Goal: Transaction & Acquisition: Purchase product/service

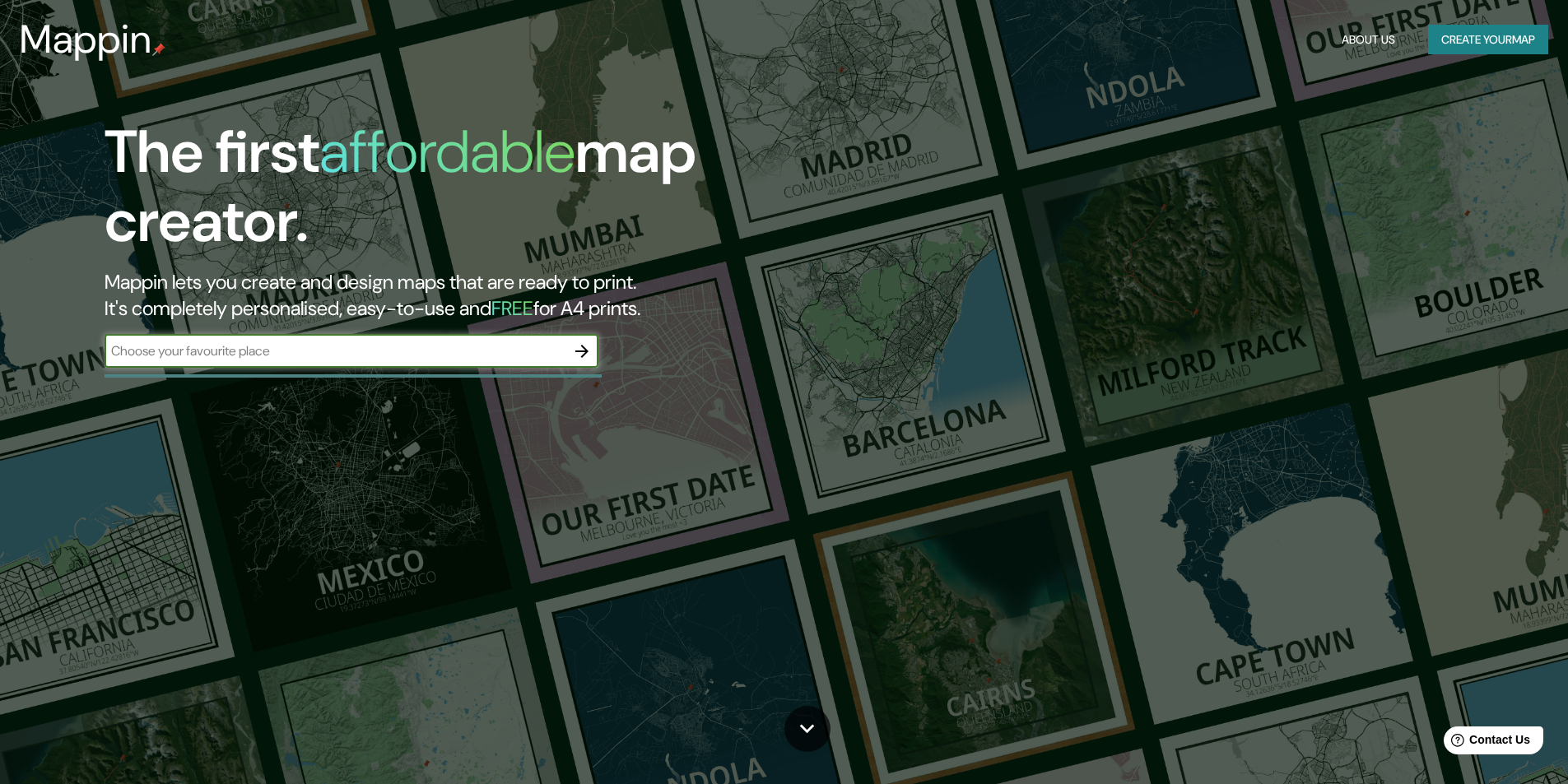
click at [447, 350] on input "text" at bounding box center [334, 351] width 461 height 19
click at [1478, 46] on button "Create your map" at bounding box center [1488, 39] width 120 height 30
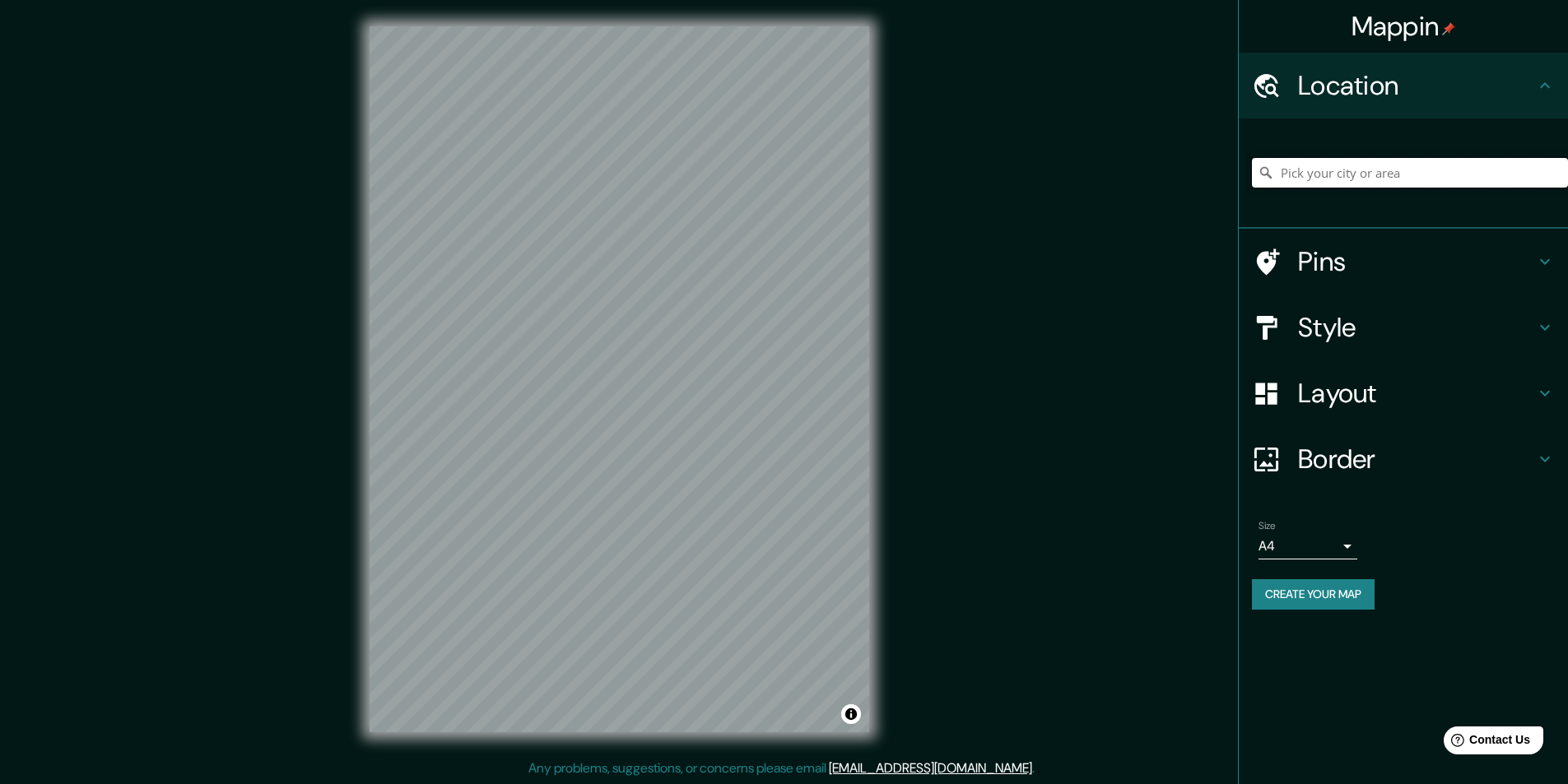
click at [1296, 160] on input "Pick your city or area" at bounding box center [1409, 173] width 316 height 30
click at [1308, 180] on input "Pick your city or area" at bounding box center [1409, 173] width 316 height 30
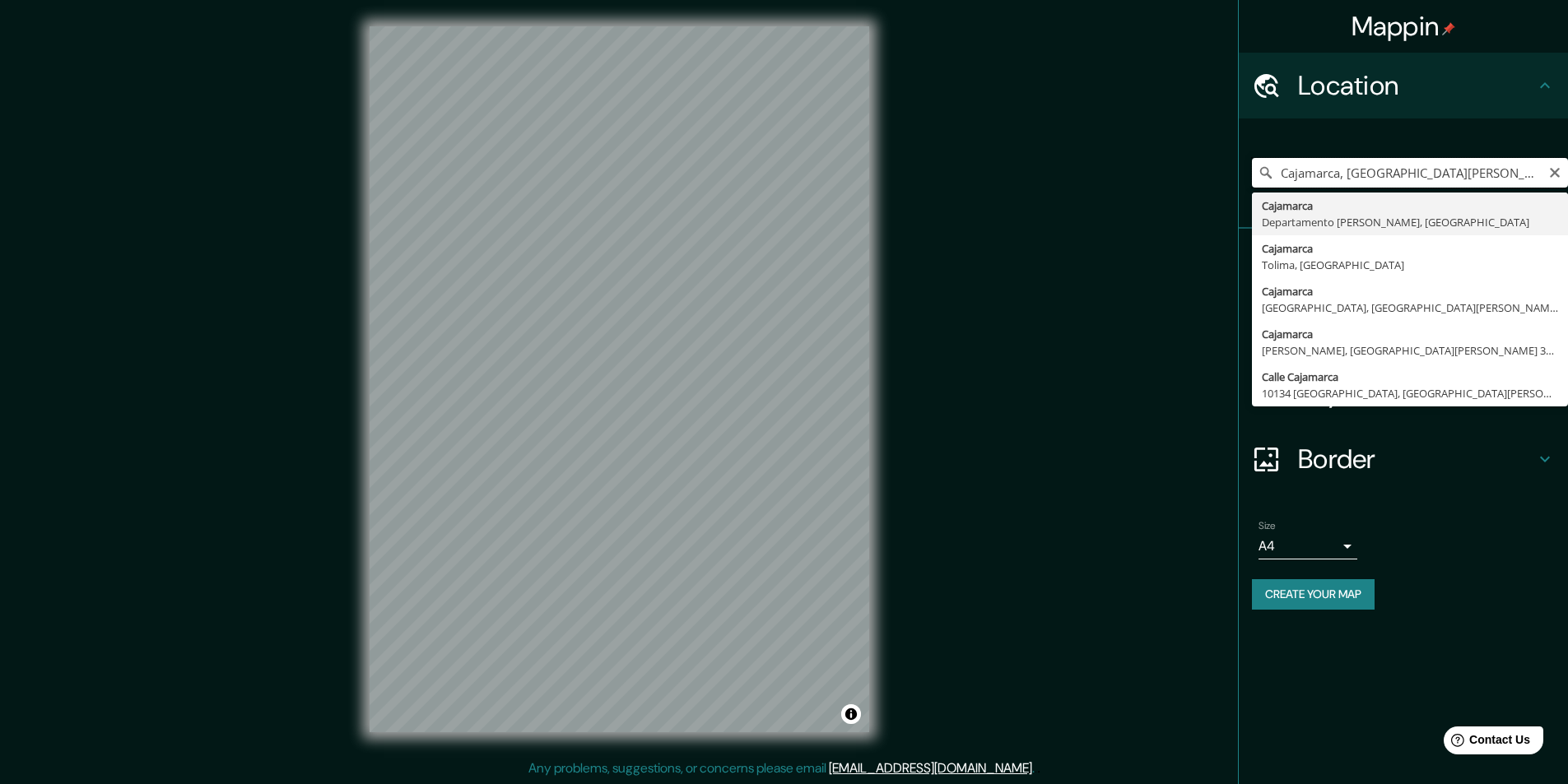
type input "Cajamarca, [GEOGRAPHIC_DATA][PERSON_NAME], [GEOGRAPHIC_DATA]"
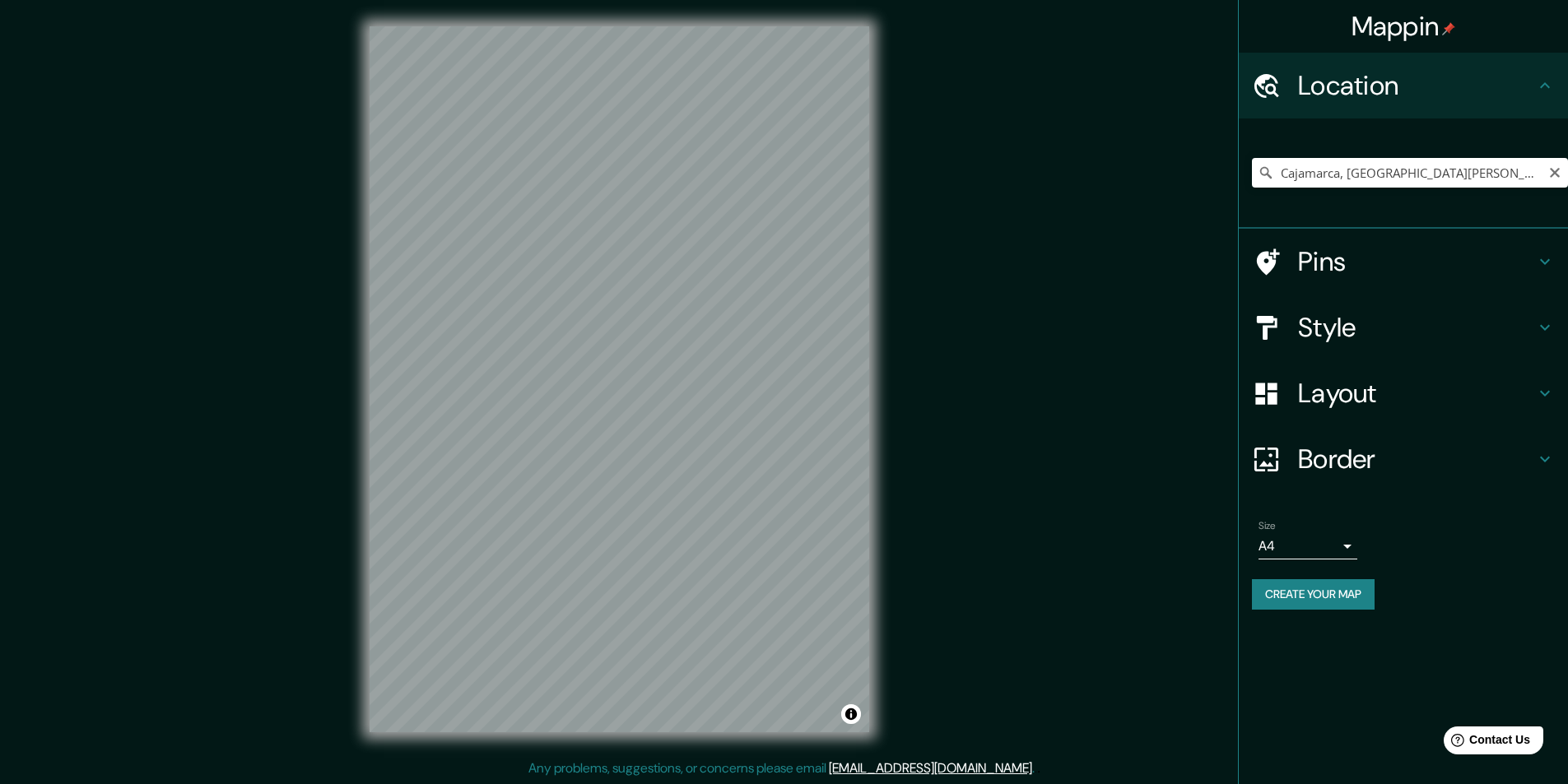
scroll to position [1, 0]
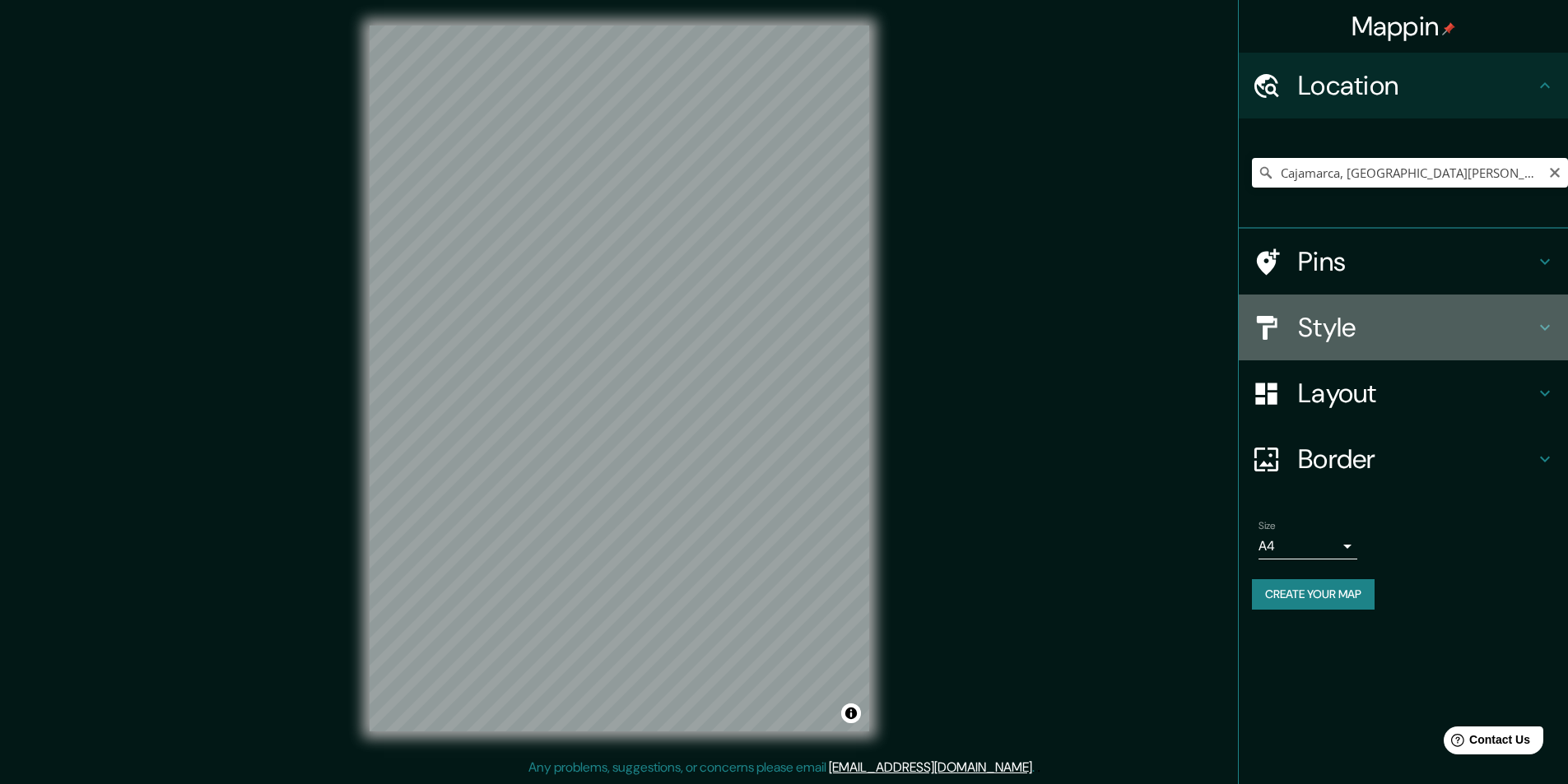
click at [1477, 335] on h4 "Style" at bounding box center [1416, 327] width 237 height 33
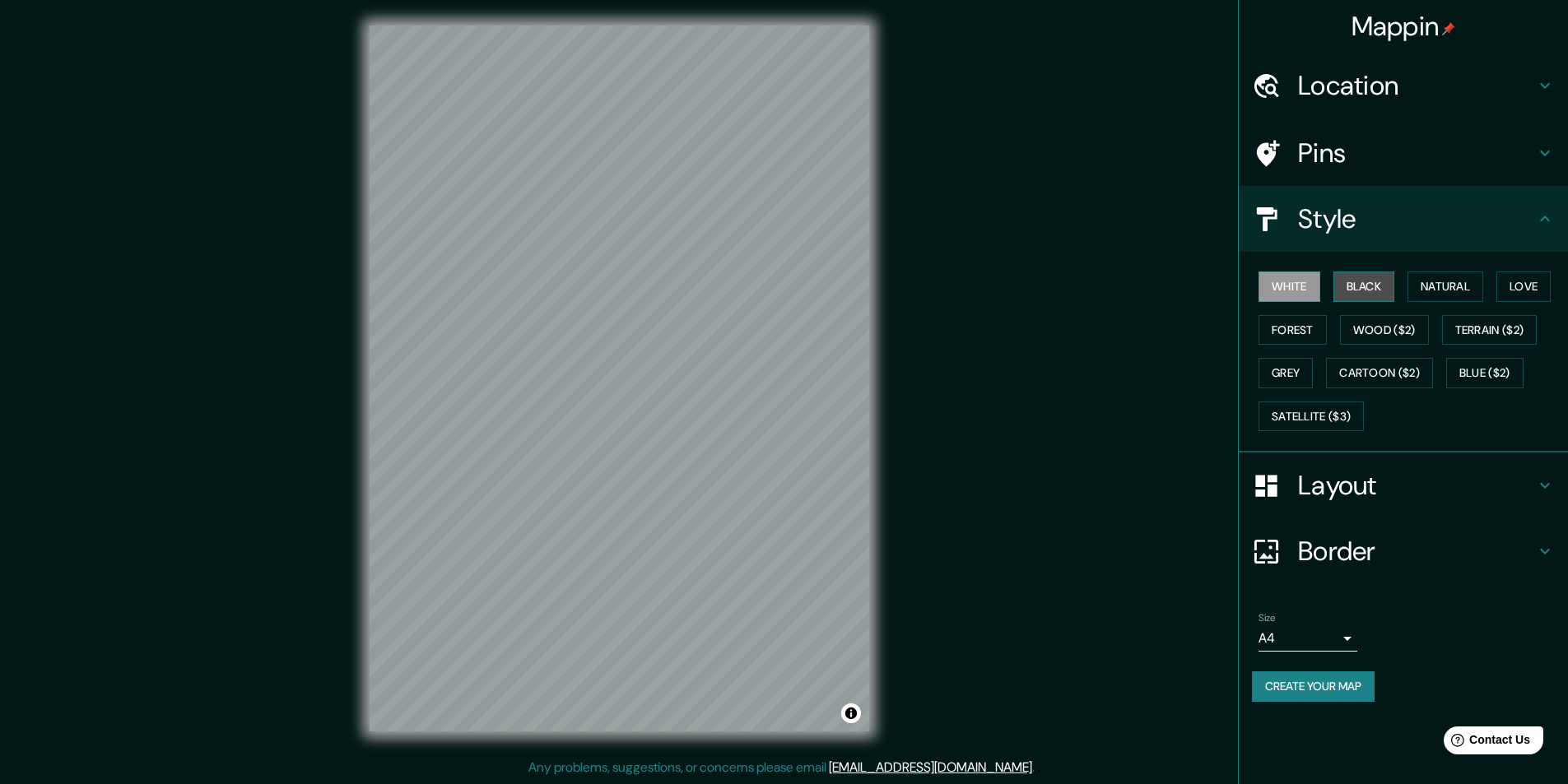
click at [1381, 278] on button "Black" at bounding box center [1364, 286] width 62 height 30
click at [1441, 292] on button "Natural" at bounding box center [1445, 286] width 76 height 30
click at [1533, 294] on button "Love" at bounding box center [1524, 286] width 54 height 30
click at [1300, 325] on button "Forest" at bounding box center [1292, 331] width 69 height 30
click at [1388, 329] on button "Wood ($2)" at bounding box center [1384, 331] width 89 height 30
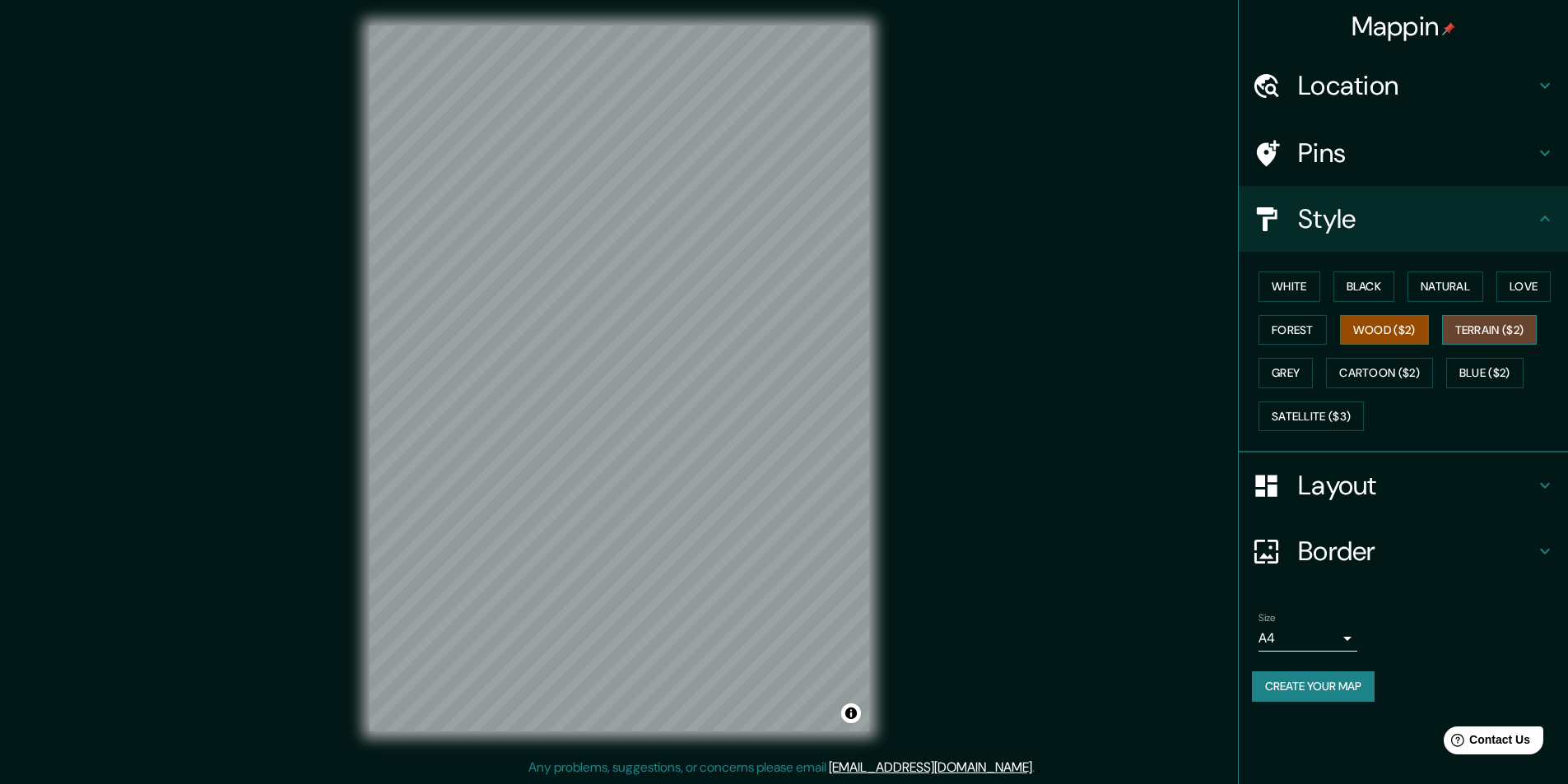
click at [1498, 331] on button "Terrain ($2)" at bounding box center [1490, 331] width 96 height 30
click at [1302, 370] on button "Grey" at bounding box center [1285, 373] width 54 height 30
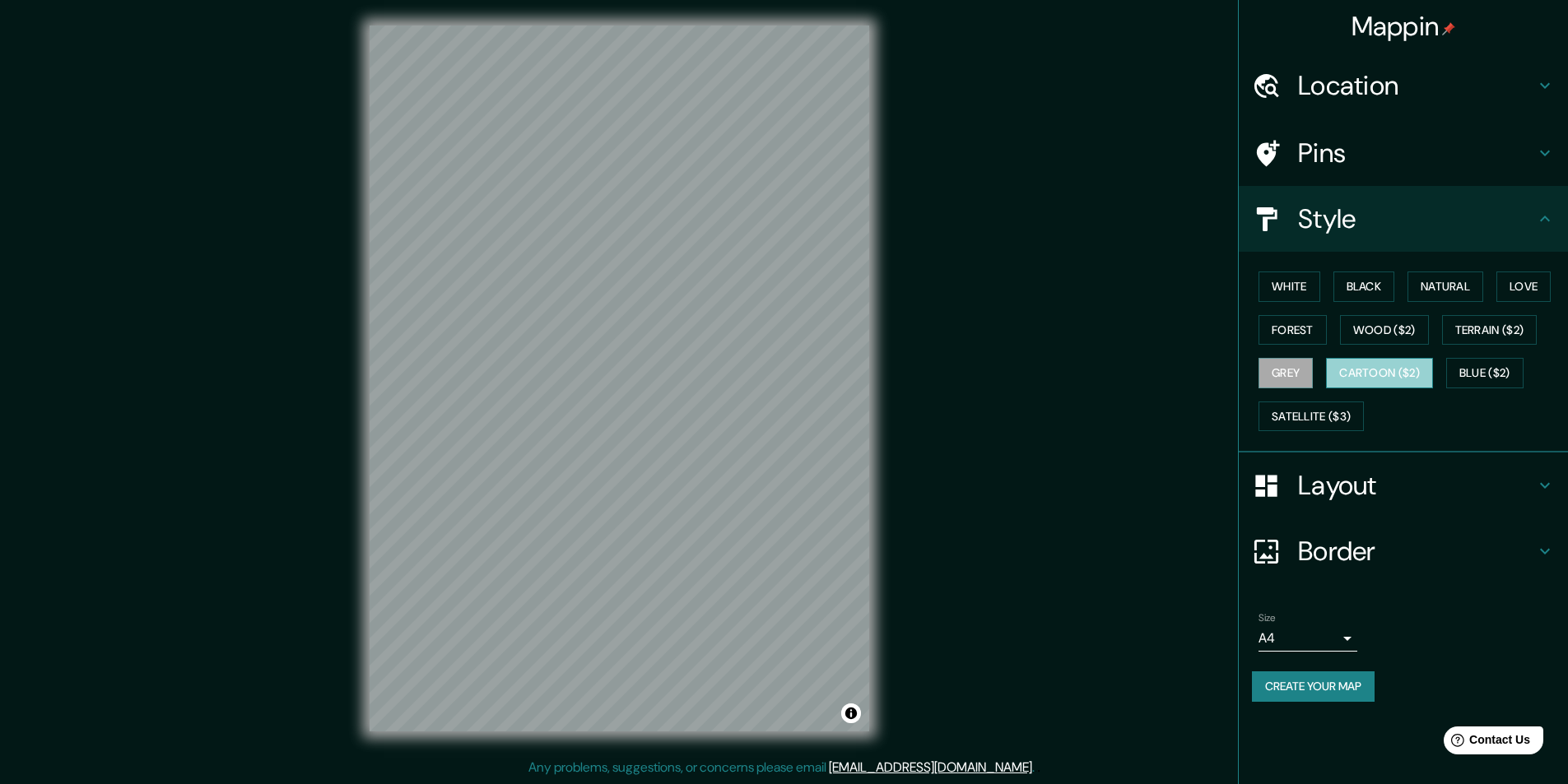
click at [1368, 370] on button "Cartoon ($2)" at bounding box center [1379, 373] width 107 height 30
click at [1491, 361] on button "Blue ($2)" at bounding box center [1484, 373] width 77 height 30
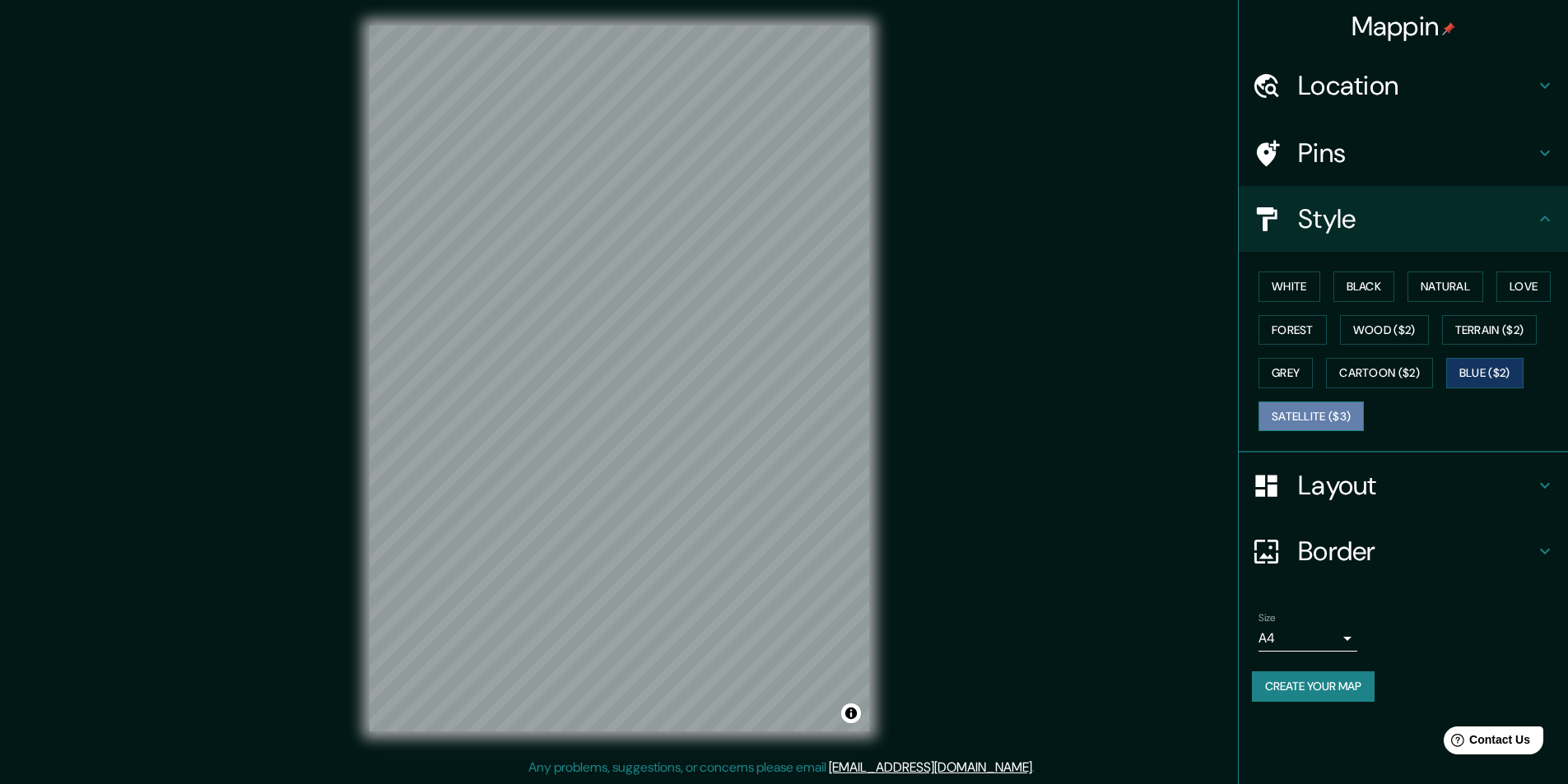
click at [1299, 423] on button "Satellite ($3)" at bounding box center [1311, 417] width 105 height 30
click at [1499, 328] on button "Terrain ($2)" at bounding box center [1490, 331] width 96 height 30
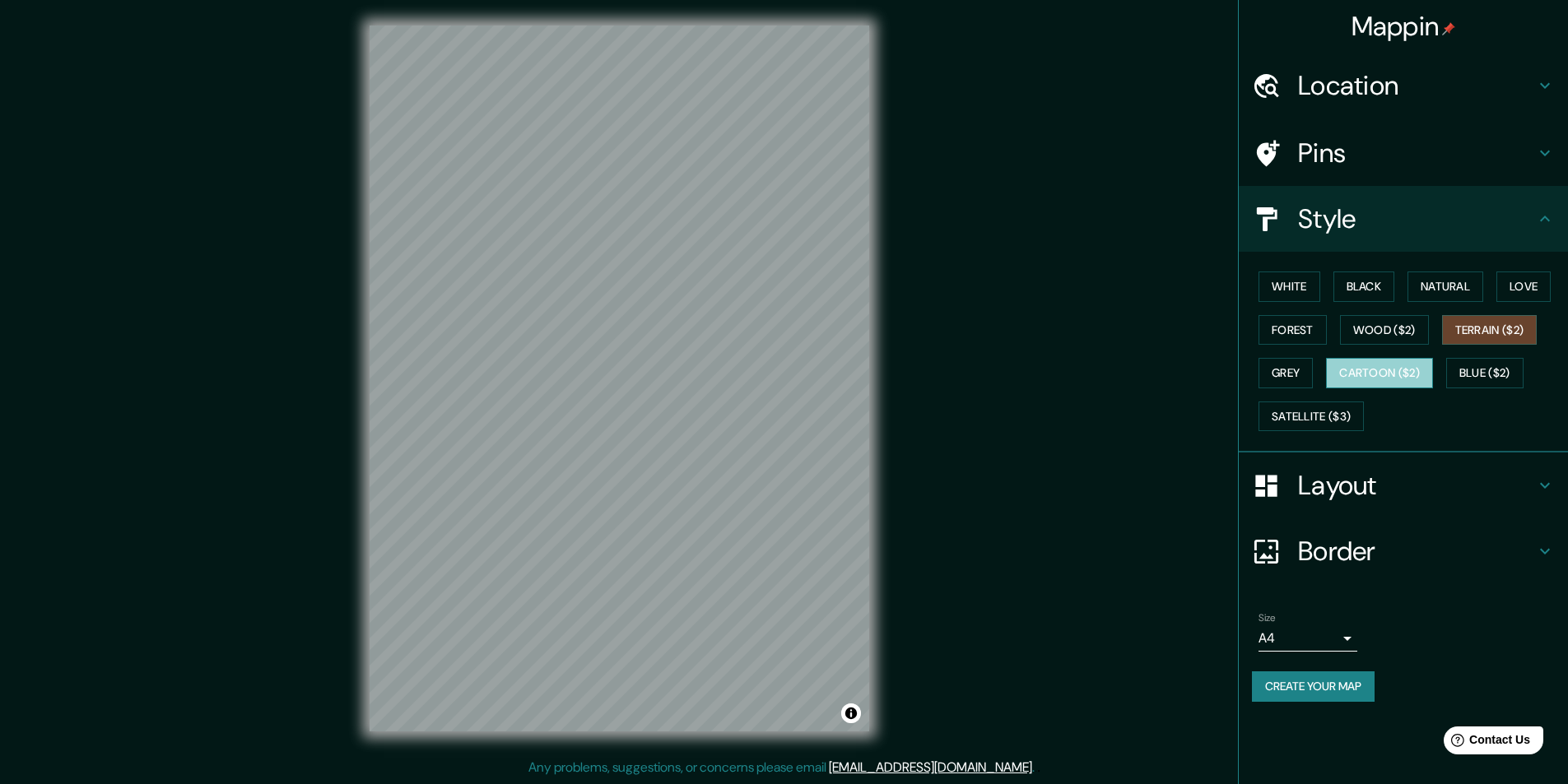
click at [1398, 375] on button "Cartoon ($2)" at bounding box center [1379, 373] width 107 height 30
click at [1322, 420] on button "Satellite ($3)" at bounding box center [1311, 417] width 105 height 30
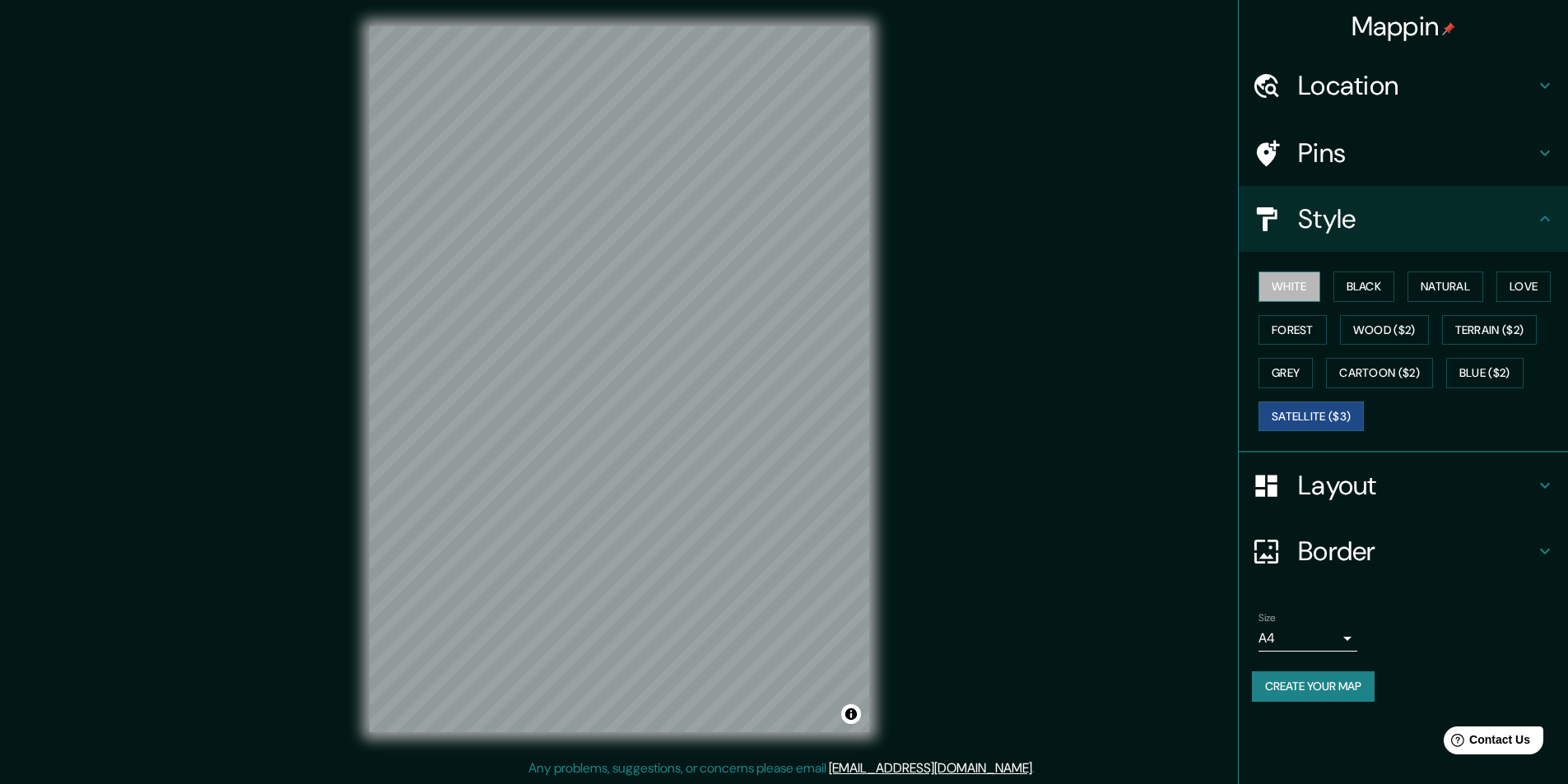
click at [1295, 284] on button "White" at bounding box center [1289, 286] width 62 height 30
click at [1348, 284] on button "Black" at bounding box center [1364, 286] width 62 height 30
click at [1441, 284] on button "Natural" at bounding box center [1445, 286] width 76 height 30
click at [1522, 289] on button "Love" at bounding box center [1524, 286] width 54 height 30
click at [1289, 327] on button "Forest" at bounding box center [1292, 331] width 69 height 30
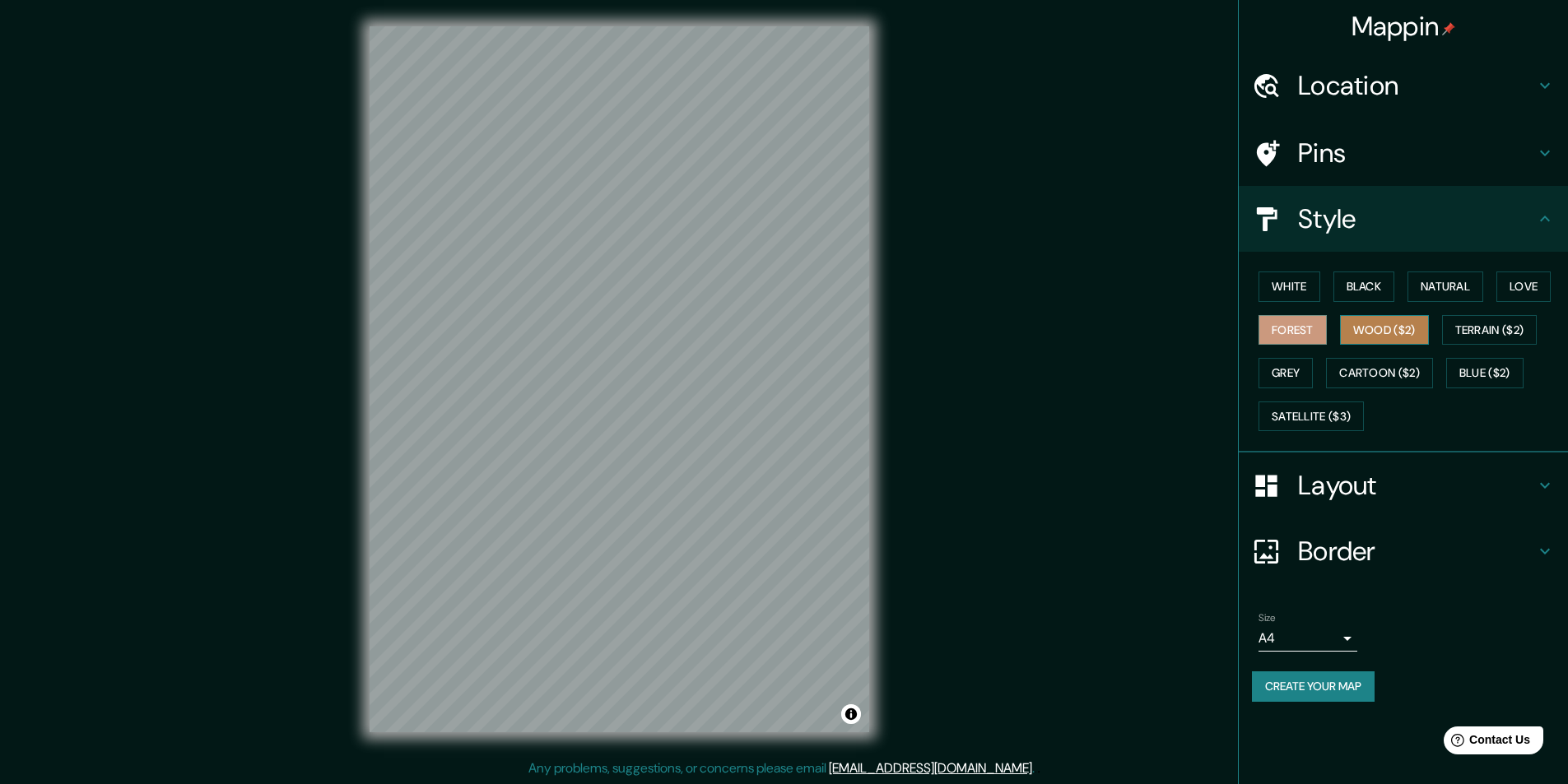
click at [1370, 331] on button "Wood ($2)" at bounding box center [1384, 331] width 89 height 30
click at [1468, 326] on button "Terrain ($2)" at bounding box center [1490, 331] width 96 height 30
click at [1468, 377] on button "Blue ($2)" at bounding box center [1484, 373] width 77 height 30
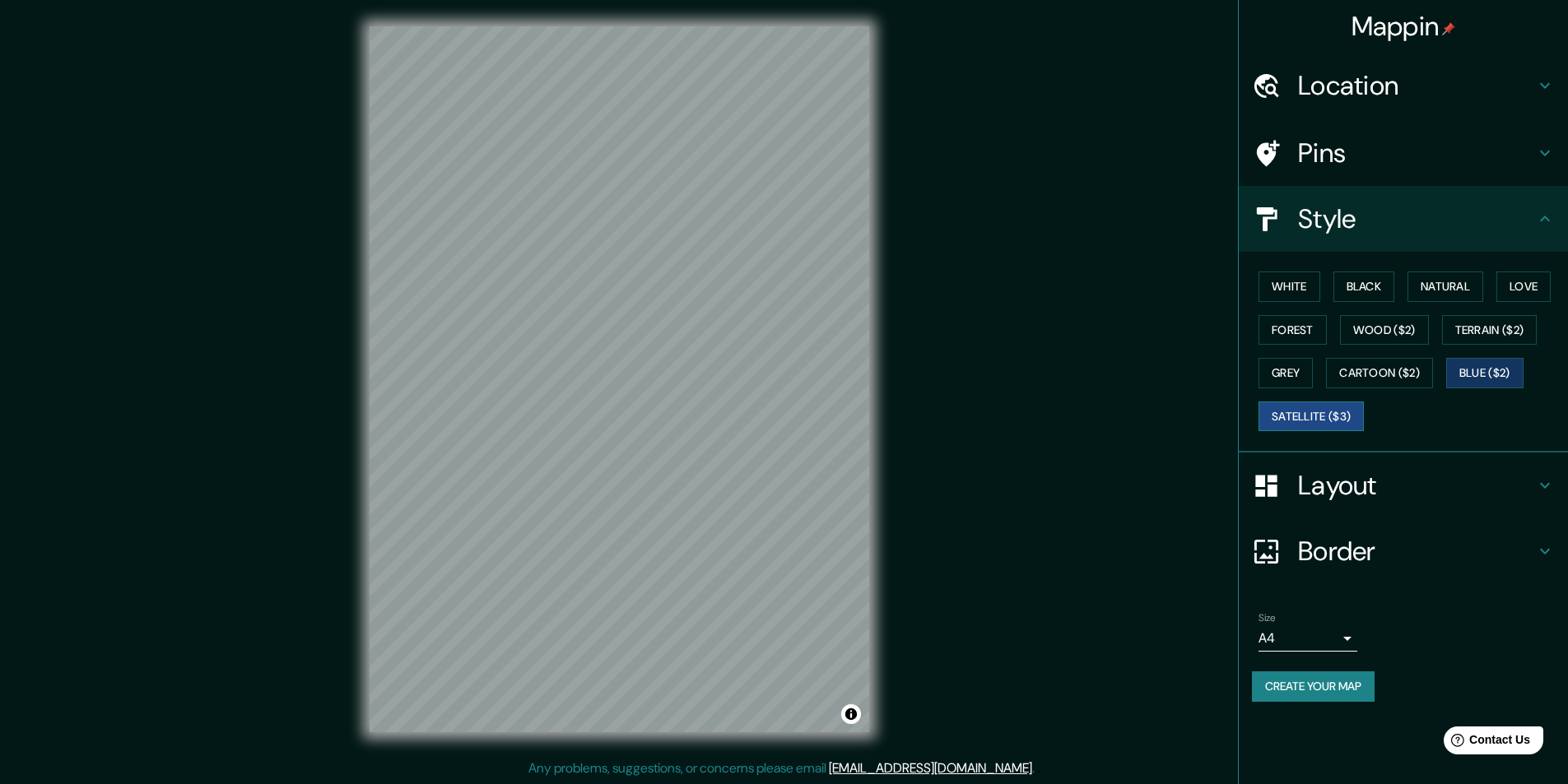
click at [1314, 418] on button "Satellite ($3)" at bounding box center [1311, 417] width 105 height 30
click at [1301, 295] on button "White" at bounding box center [1289, 286] width 62 height 30
click at [1345, 278] on button "Black" at bounding box center [1364, 286] width 62 height 30
click at [1268, 290] on button "White" at bounding box center [1289, 286] width 62 height 30
click at [1476, 381] on button "Blue ($2)" at bounding box center [1484, 373] width 77 height 30
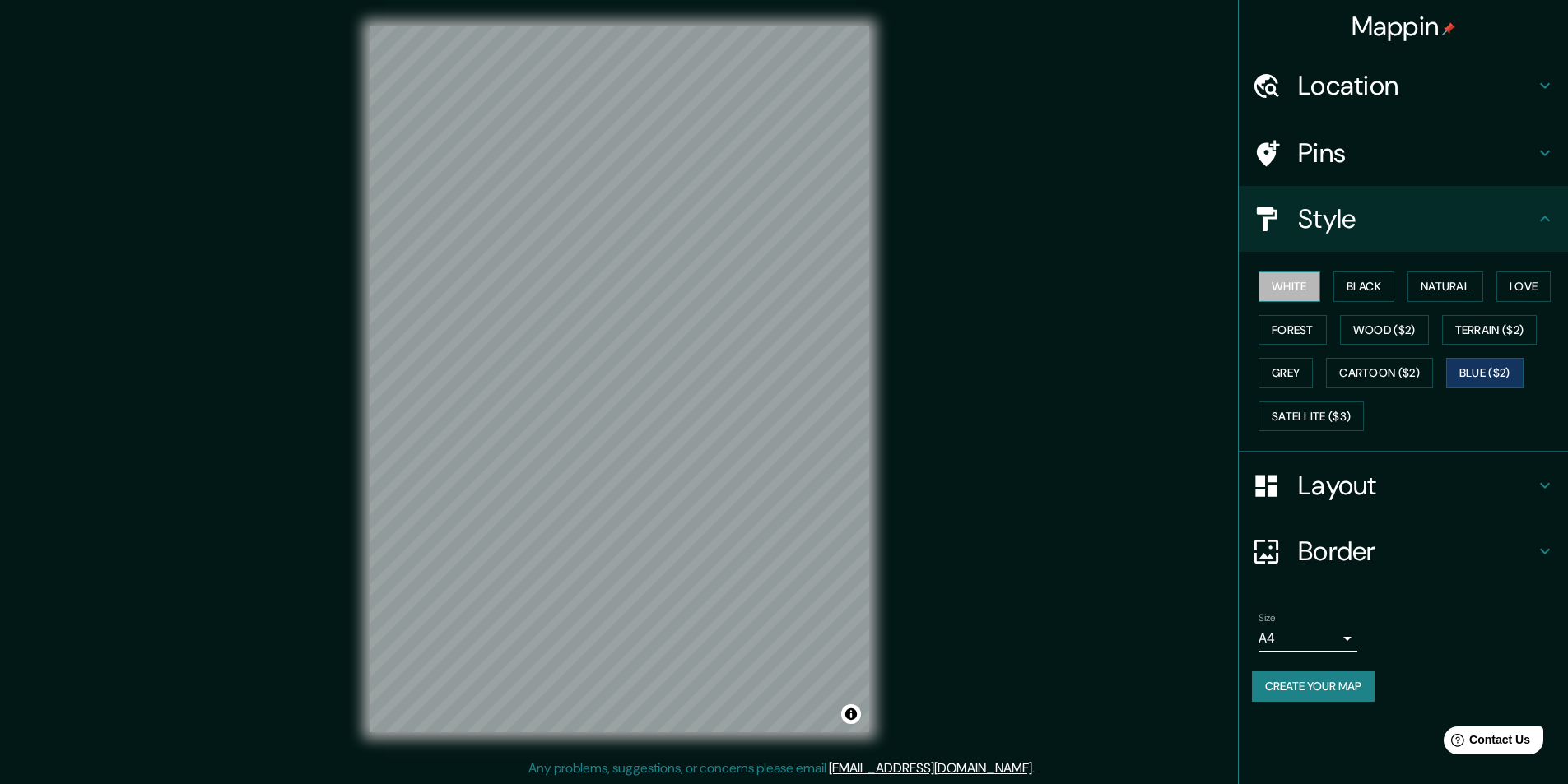
click at [1284, 279] on button "White" at bounding box center [1289, 286] width 62 height 30
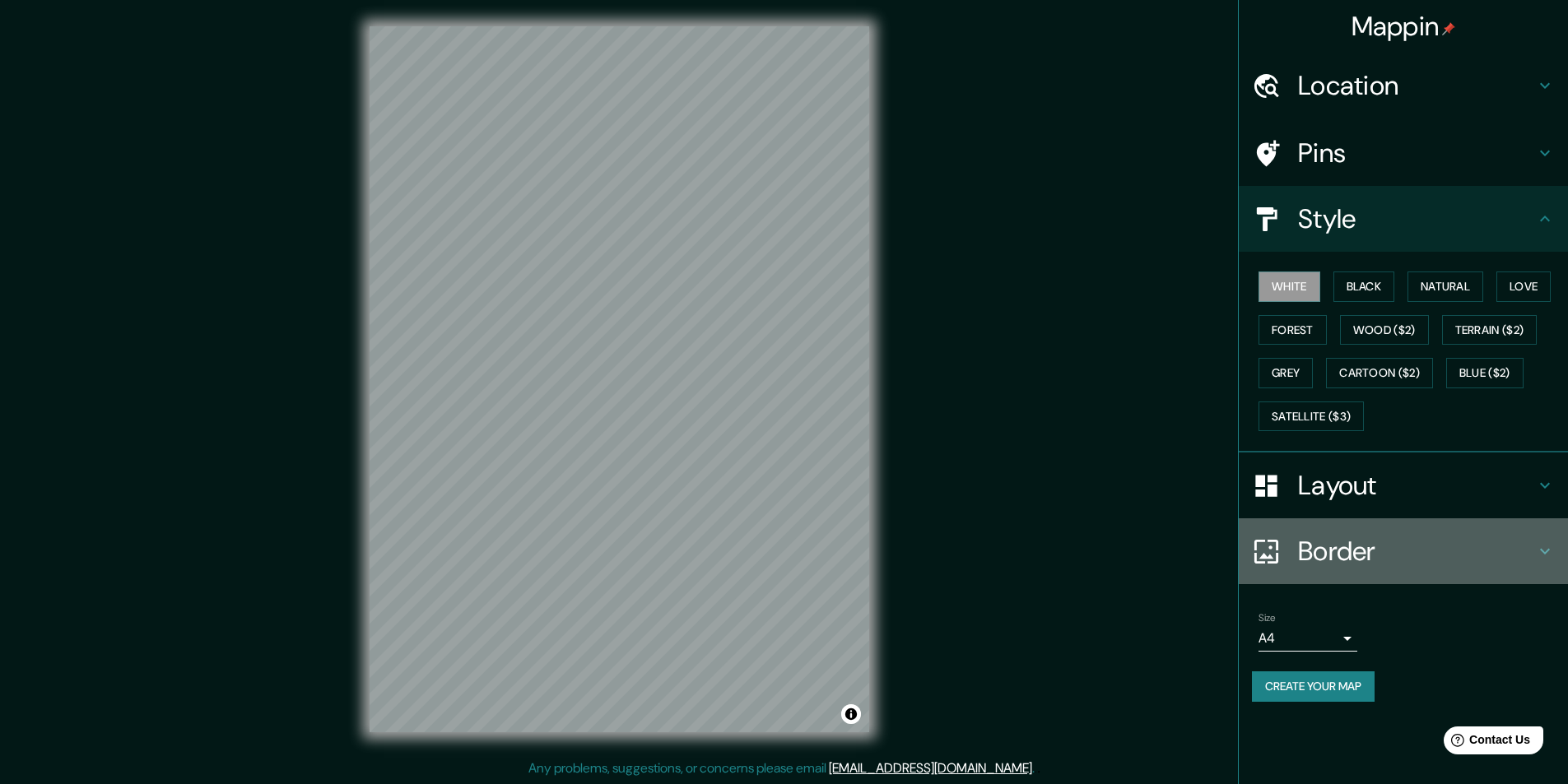
click at [1450, 535] on h4 "Border" at bounding box center [1416, 551] width 237 height 33
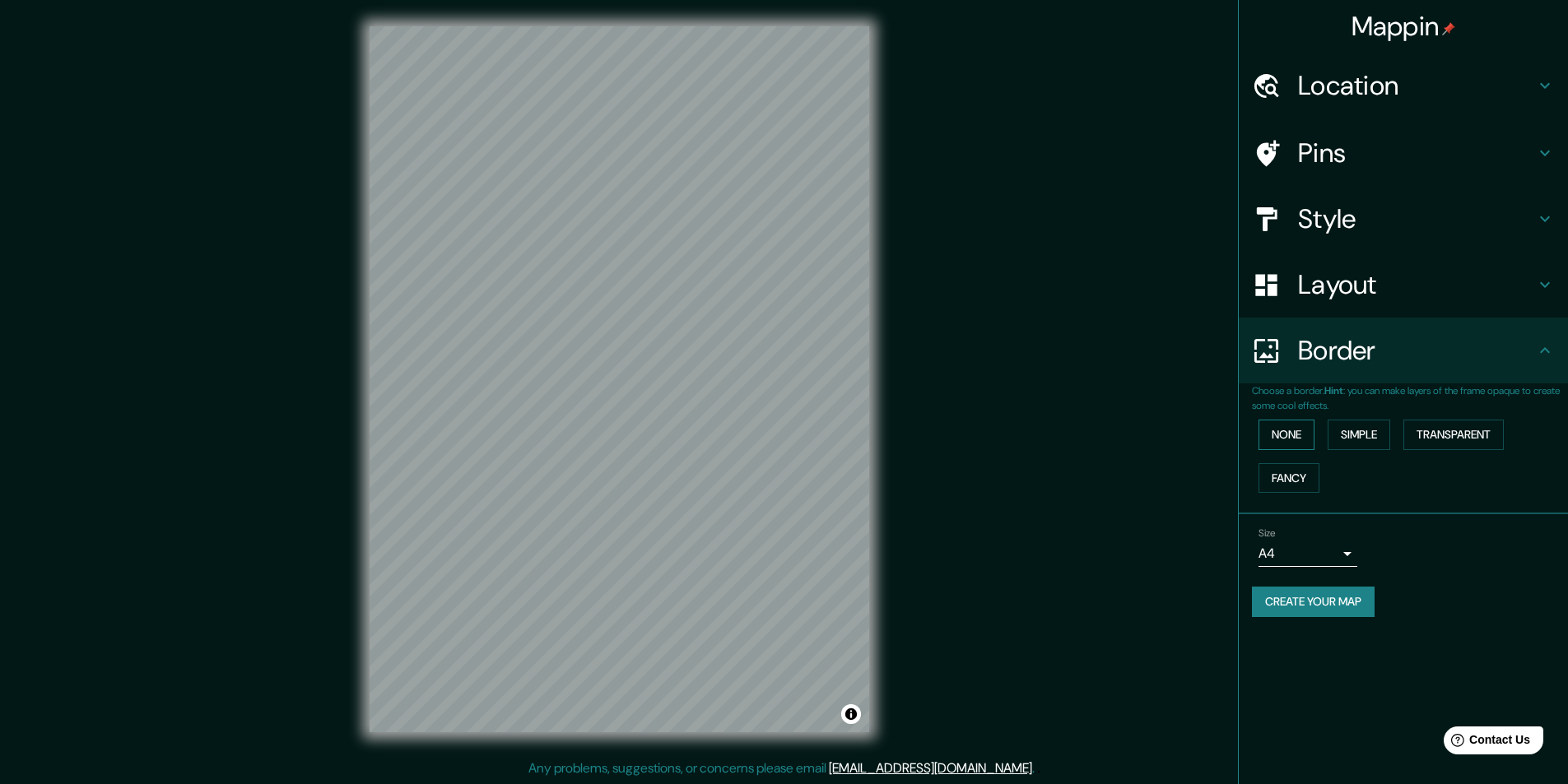
click at [1299, 438] on button "None" at bounding box center [1286, 435] width 56 height 30
click at [1369, 434] on button "Simple" at bounding box center [1359, 435] width 63 height 30
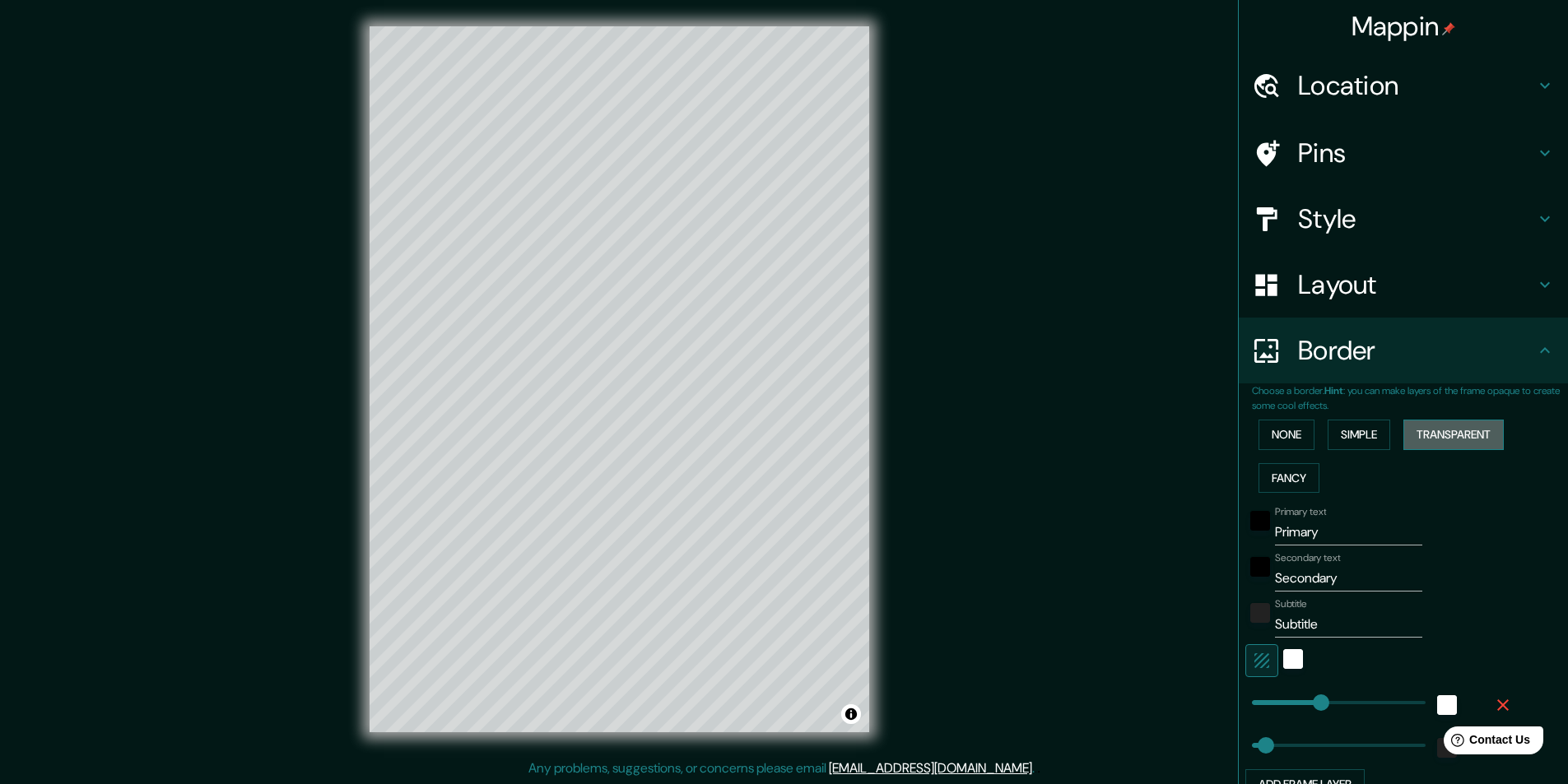
click at [1445, 423] on button "Transparent" at bounding box center [1453, 435] width 100 height 30
click at [1280, 477] on button "Fancy" at bounding box center [1288, 479] width 61 height 30
click at [1284, 423] on button "None" at bounding box center [1286, 435] width 56 height 30
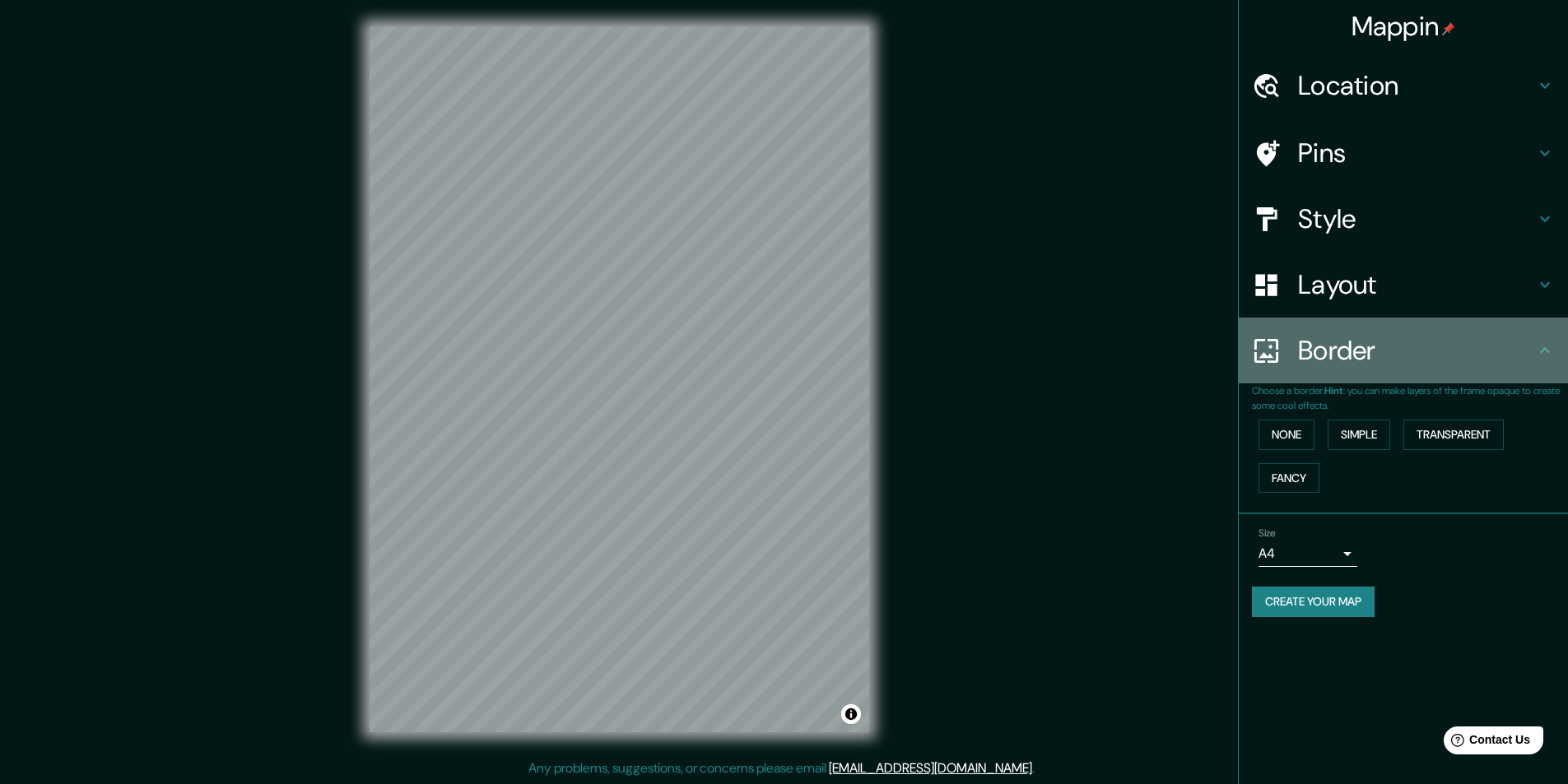
click at [1382, 332] on div "Border" at bounding box center [1403, 350] width 330 height 66
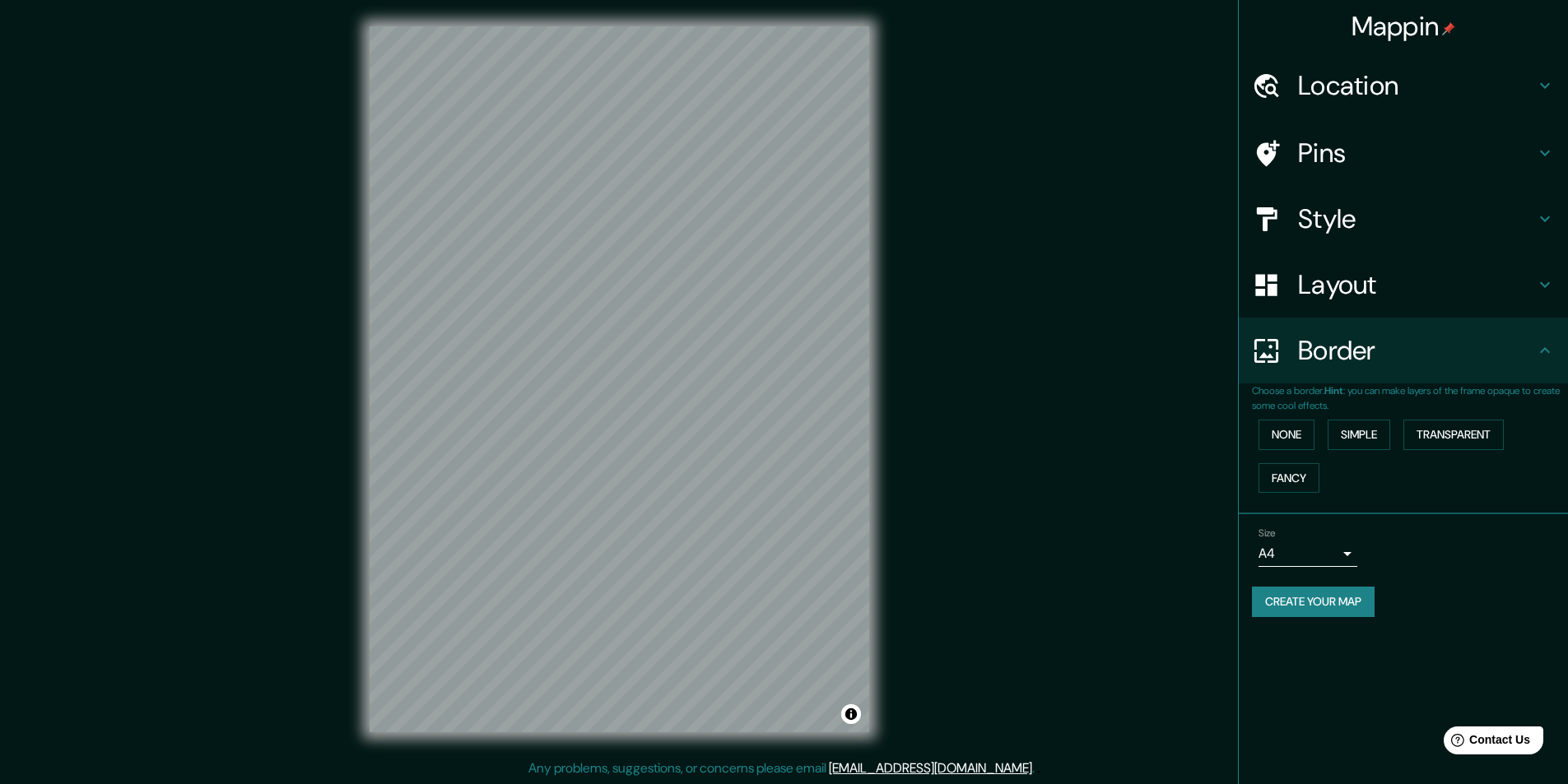
click at [1367, 281] on h4 "Layout" at bounding box center [1416, 284] width 237 height 33
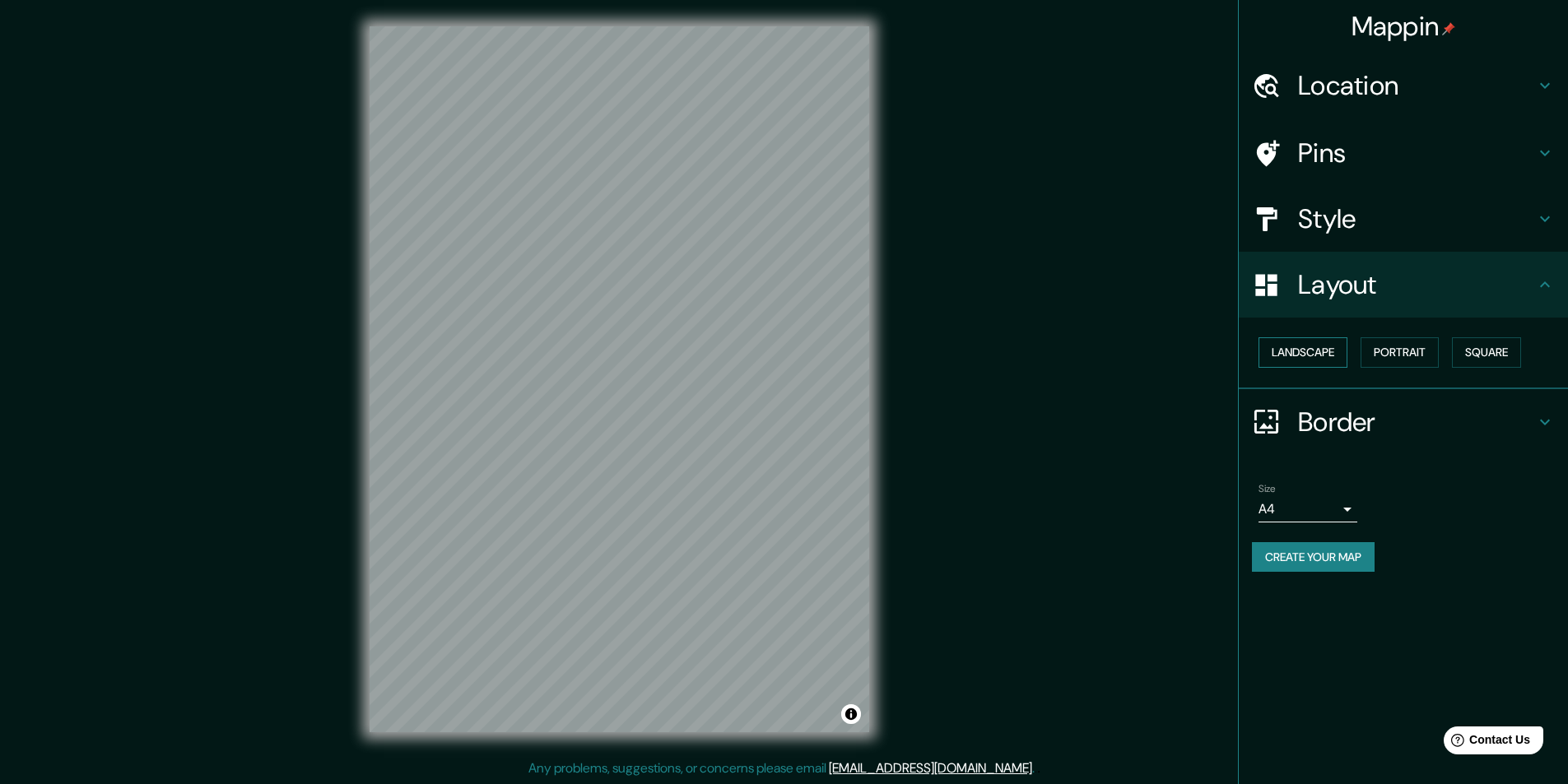
click at [1326, 352] on button "Landscape" at bounding box center [1302, 352] width 89 height 30
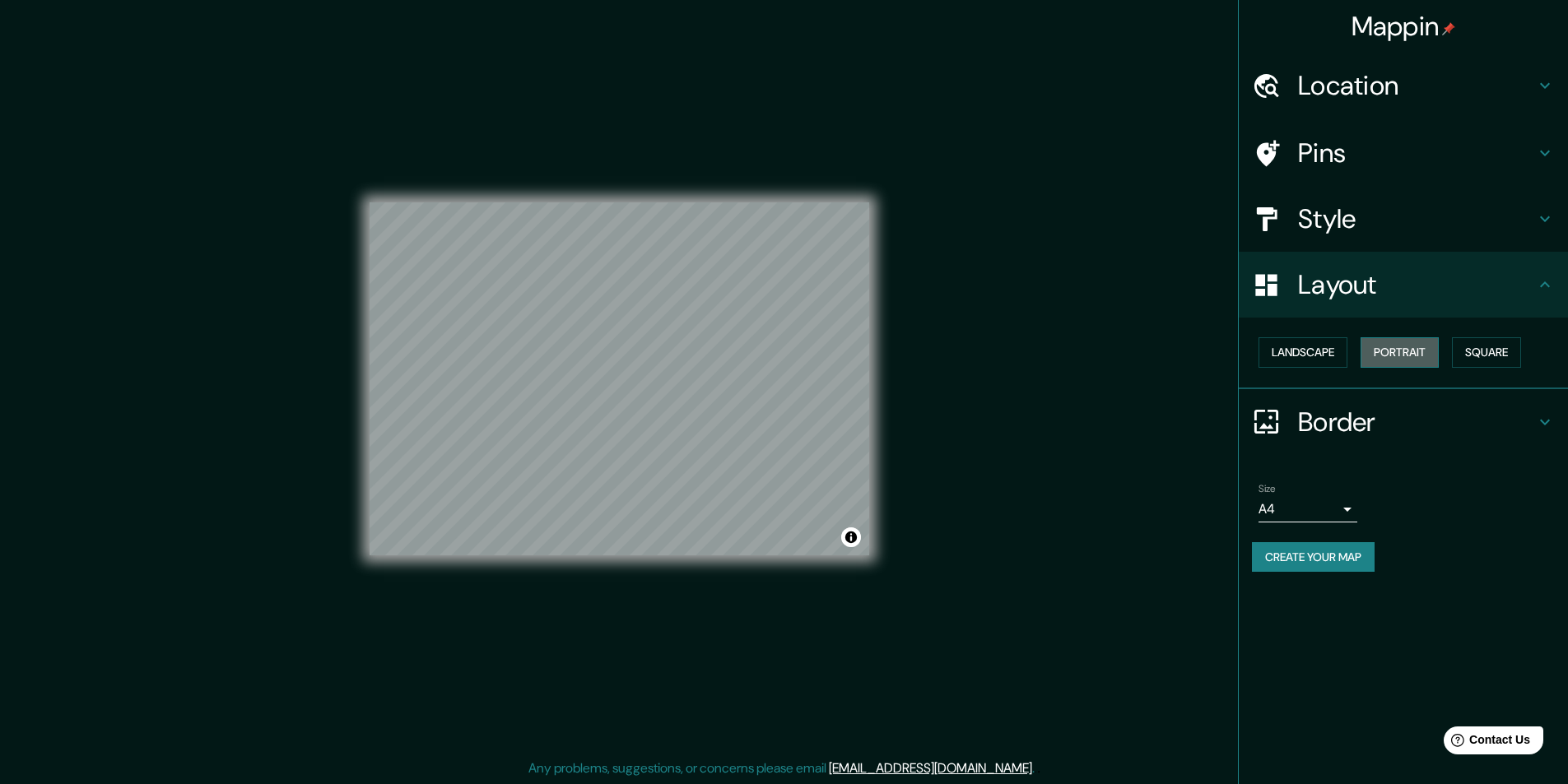
click at [1375, 350] on button "Portrait" at bounding box center [1399, 352] width 78 height 30
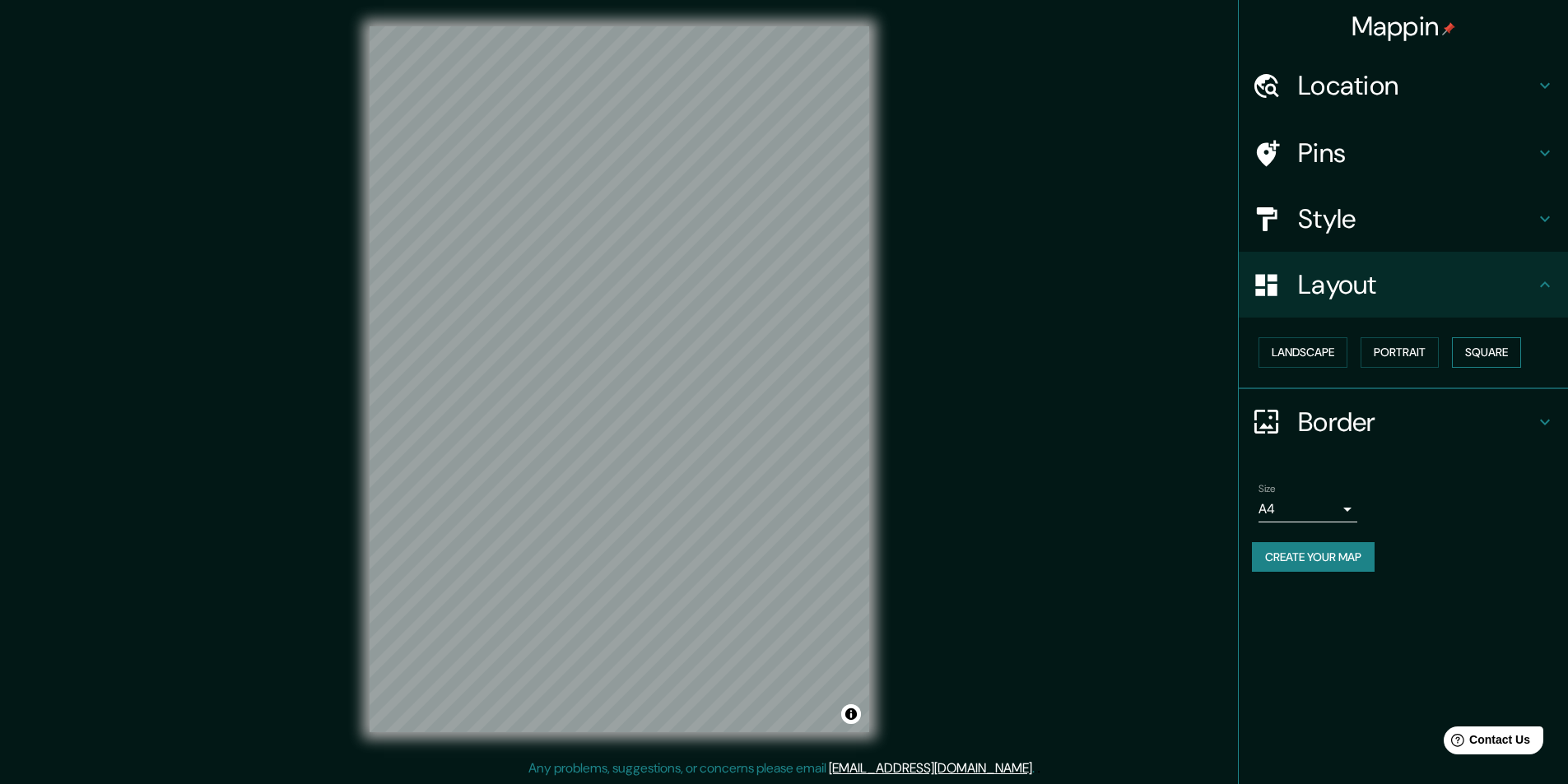
click at [1464, 338] on button "Square" at bounding box center [1486, 352] width 69 height 30
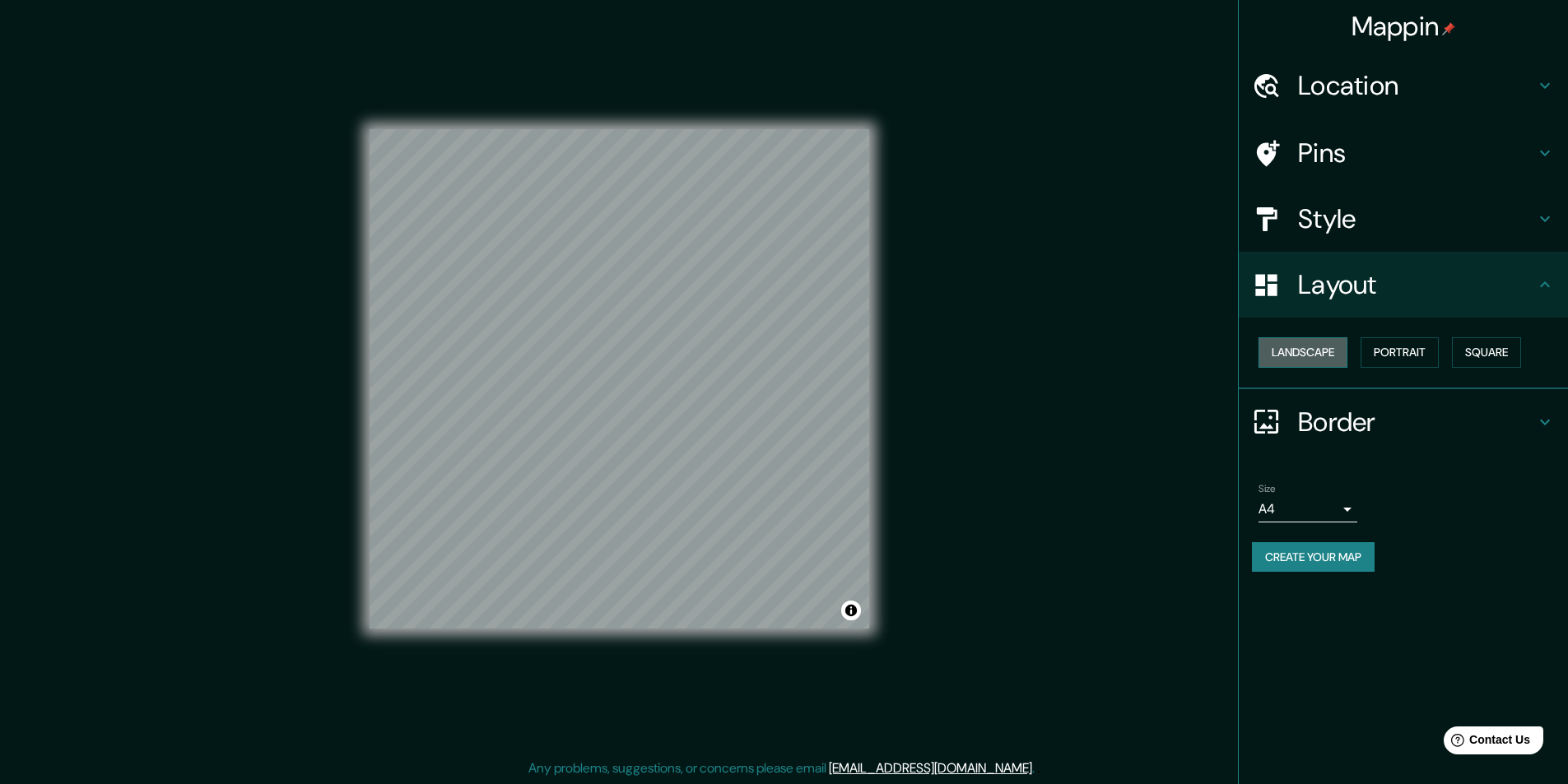
click at [1314, 355] on button "Landscape" at bounding box center [1302, 352] width 89 height 30
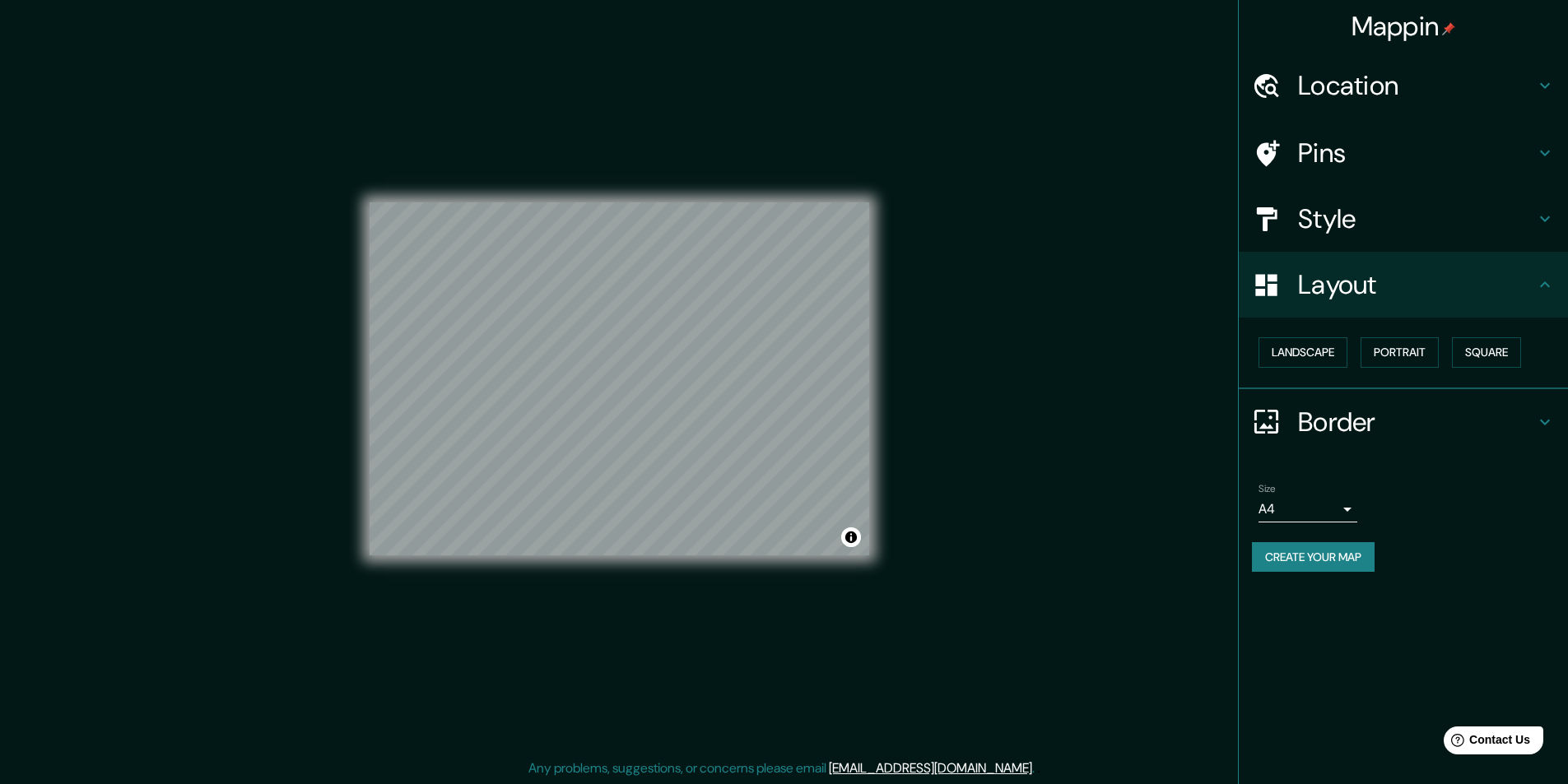
click at [1413, 331] on div "Landscape [GEOGRAPHIC_DATA]" at bounding box center [1409, 352] width 316 height 43
click at [1392, 349] on button "Portrait" at bounding box center [1399, 352] width 78 height 30
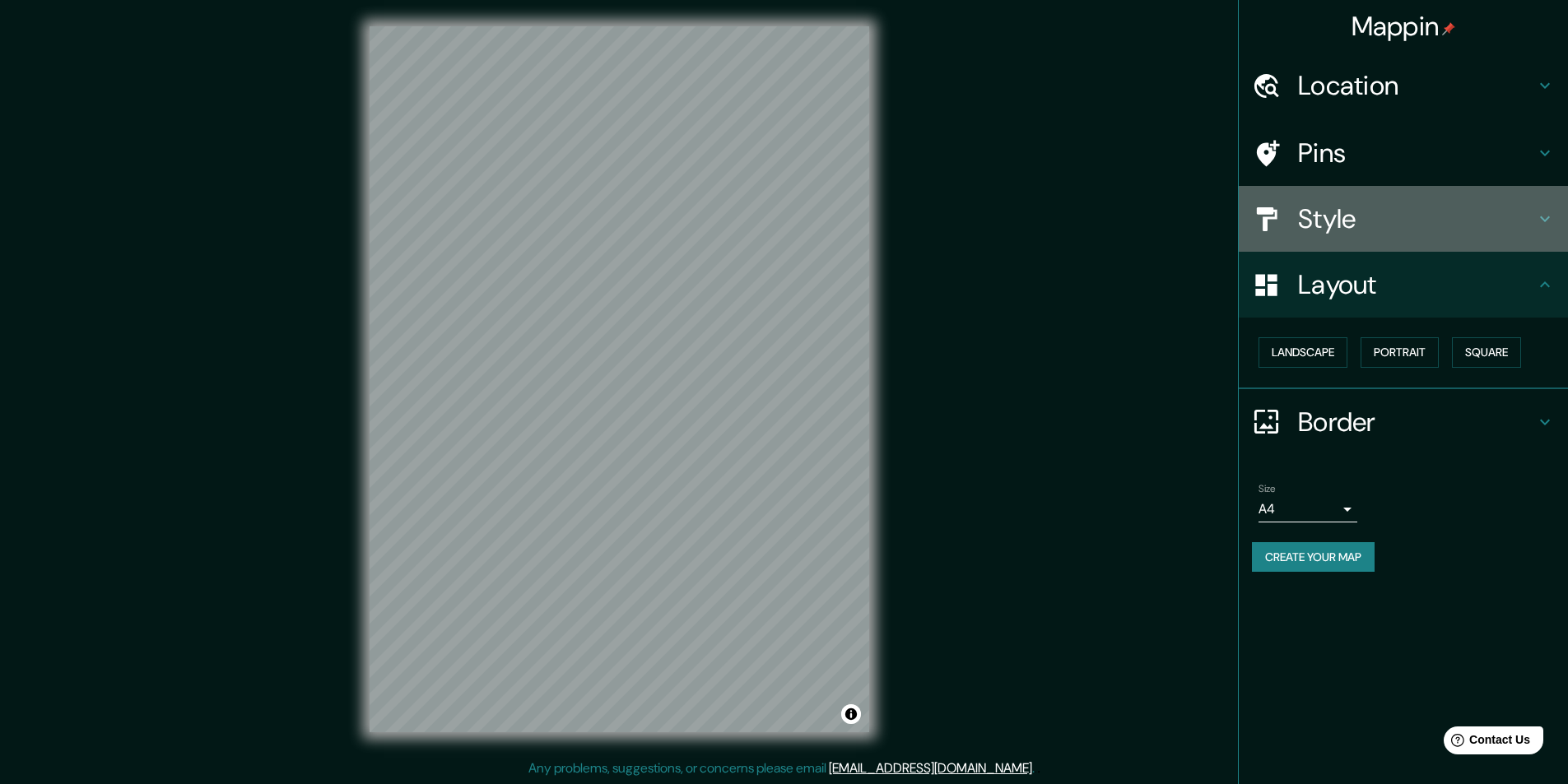
click at [1347, 228] on h4 "Style" at bounding box center [1416, 219] width 237 height 33
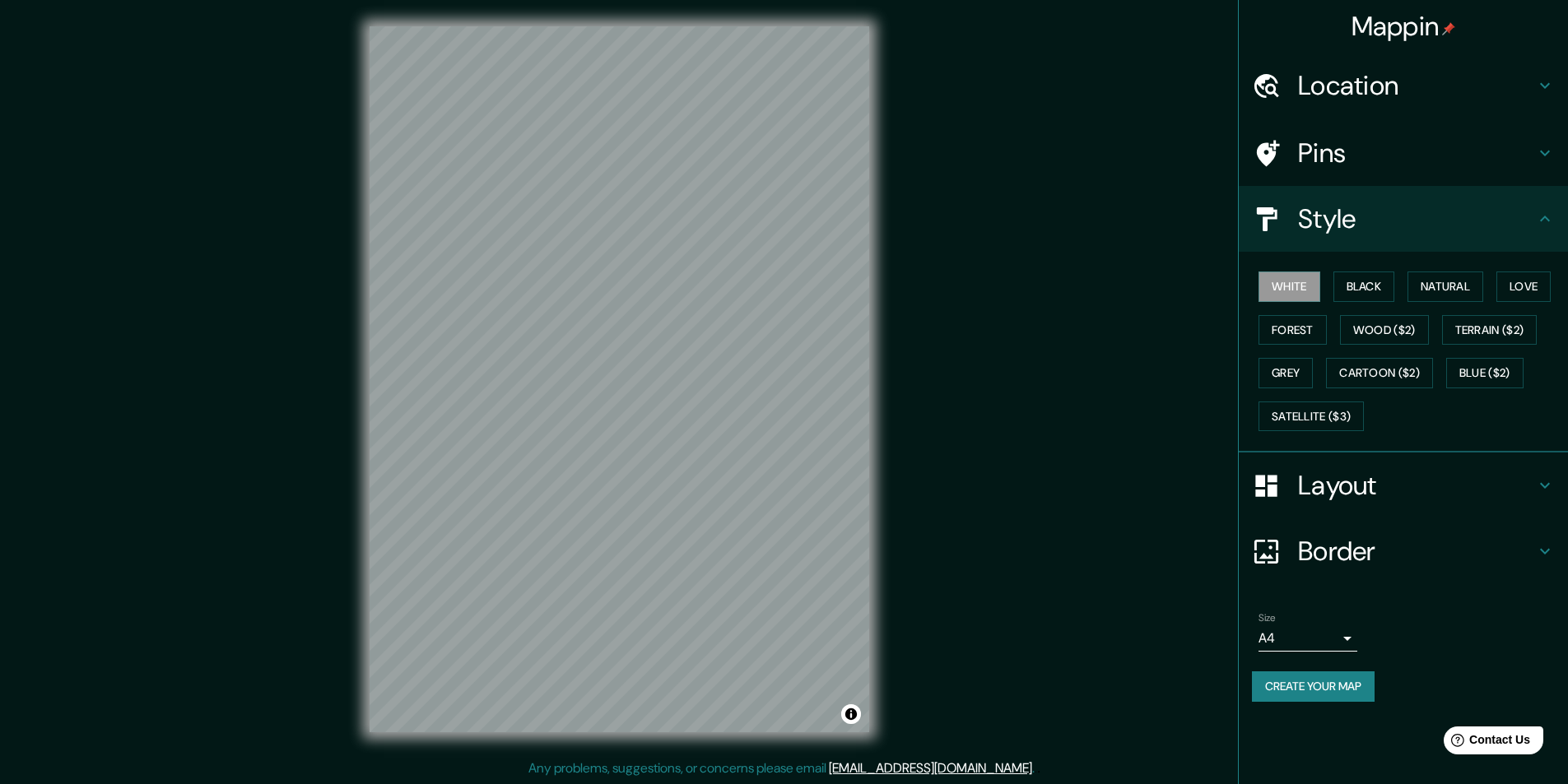
click at [1352, 140] on h4 "Pins" at bounding box center [1416, 153] width 237 height 33
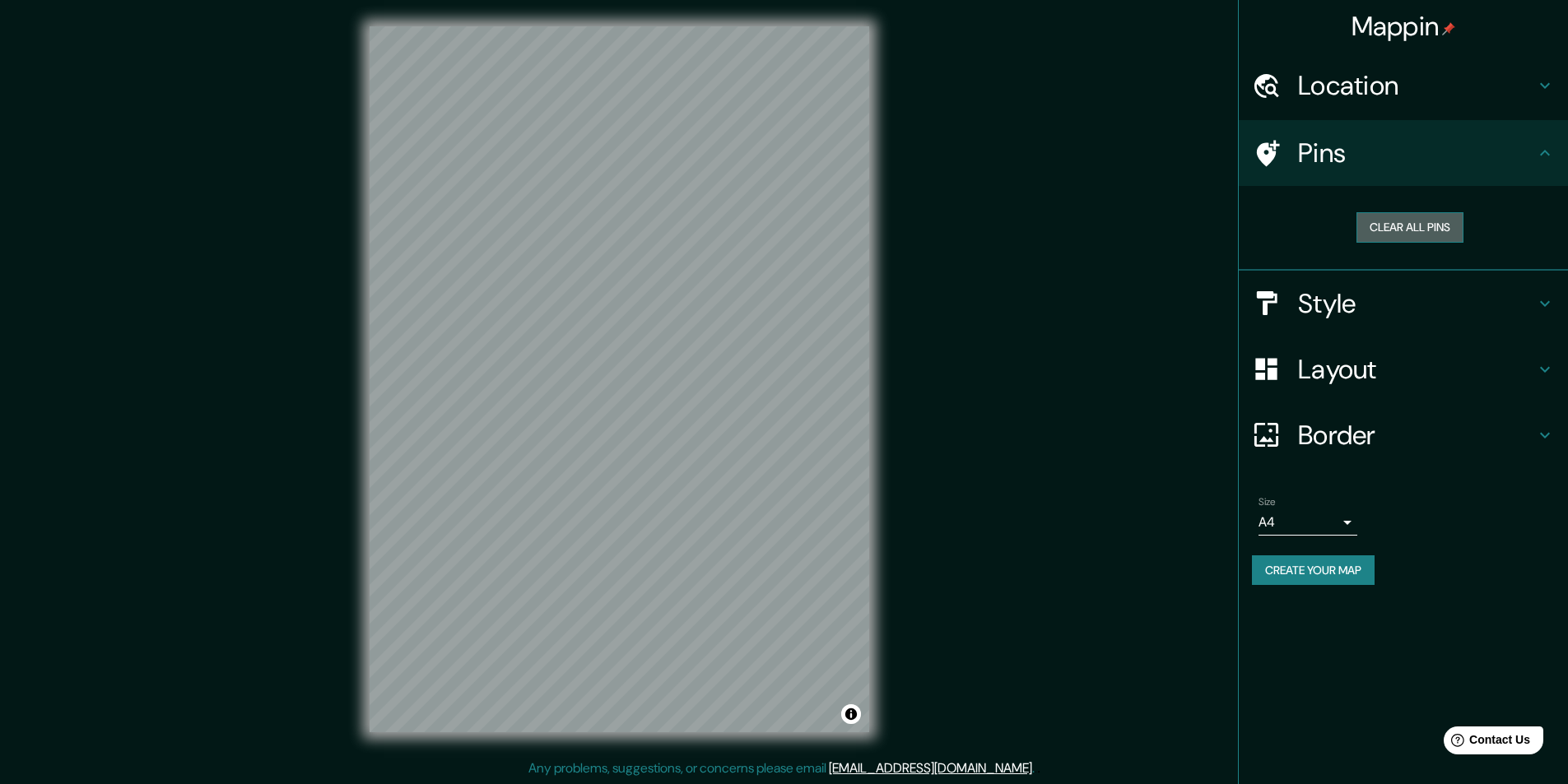
click at [1400, 226] on button "Clear all pins" at bounding box center [1410, 227] width 107 height 30
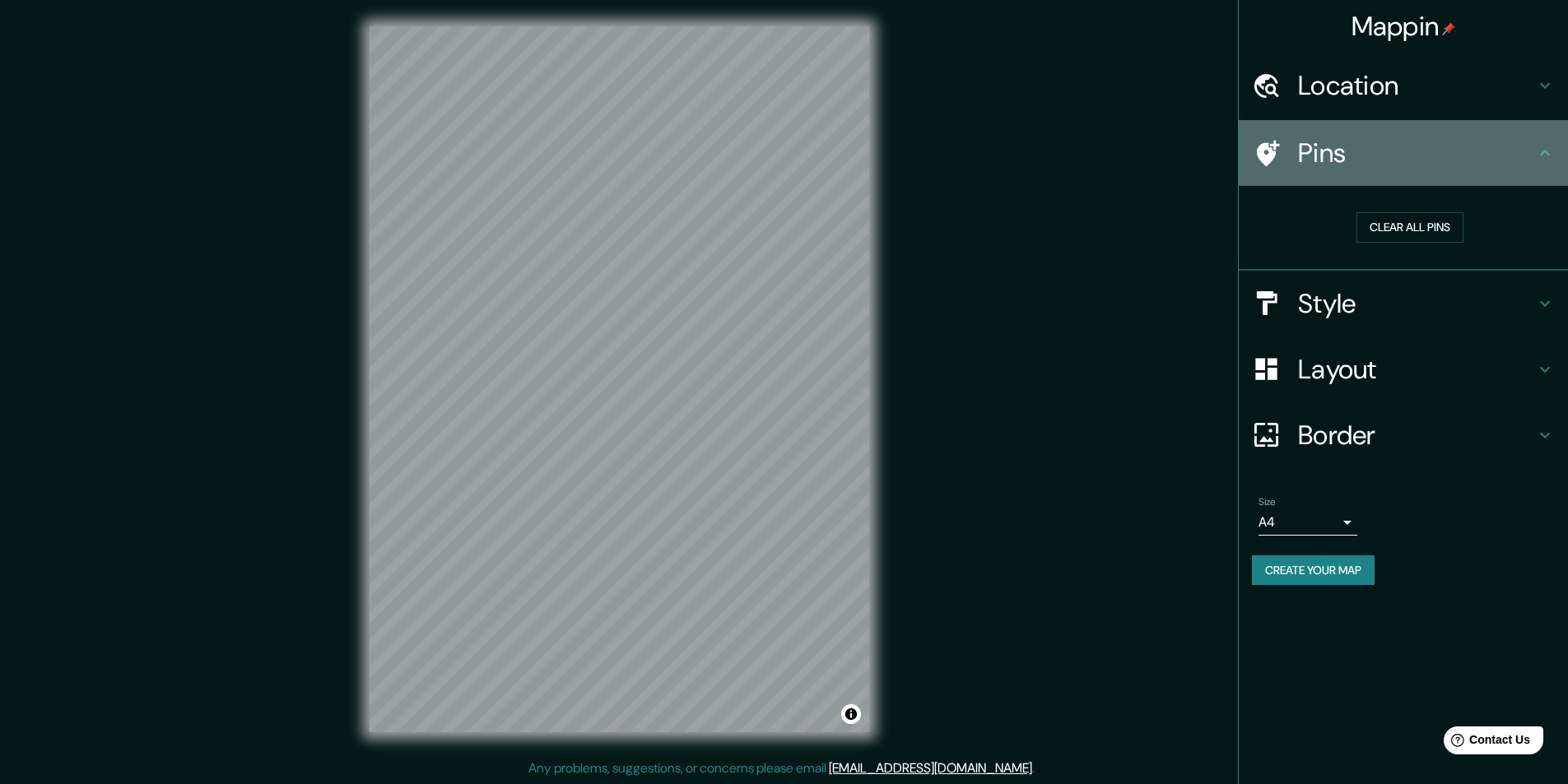
click at [1316, 161] on h4 "Pins" at bounding box center [1416, 153] width 237 height 33
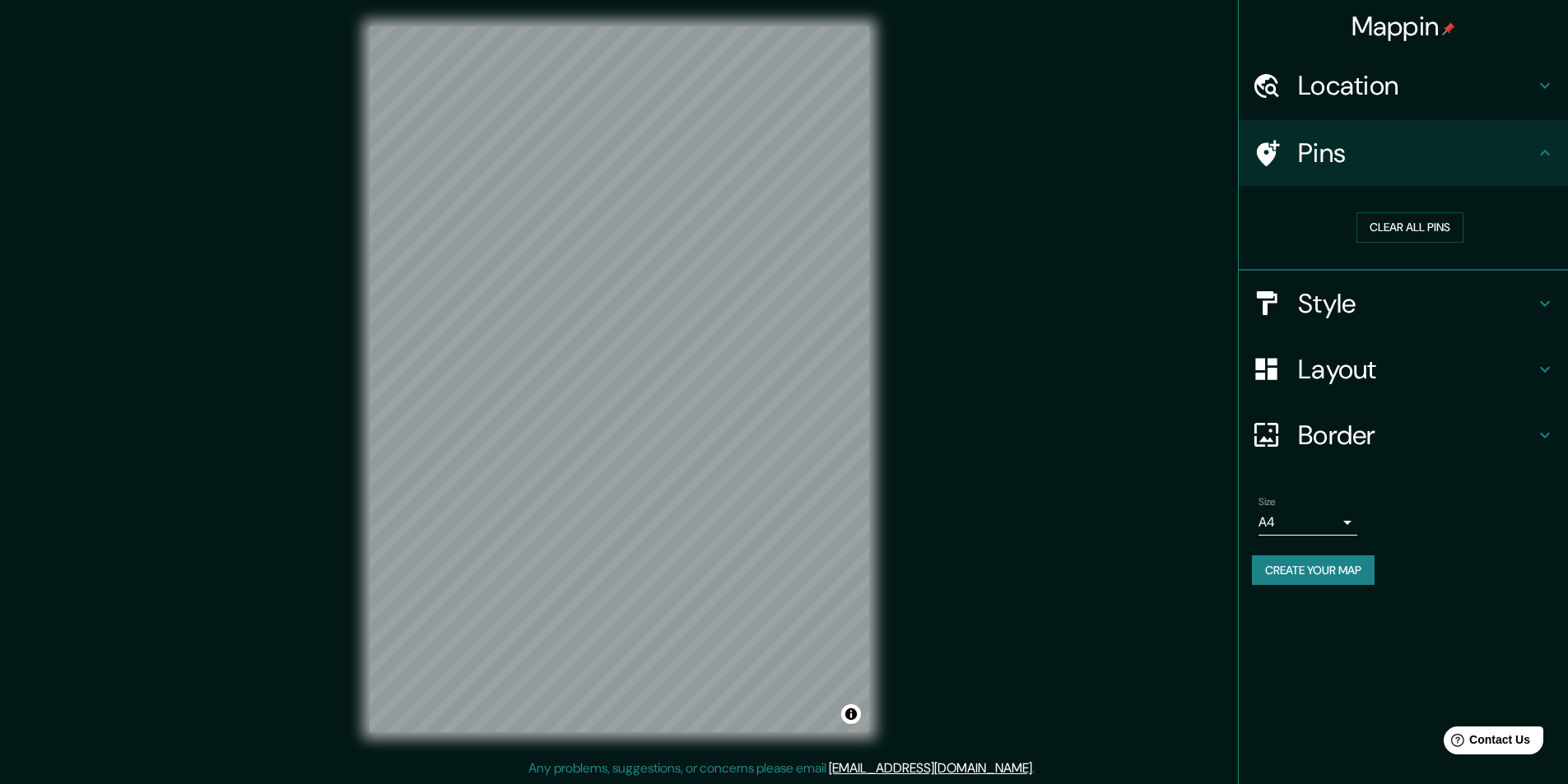
click at [1497, 138] on h4 "Pins" at bounding box center [1416, 153] width 237 height 33
click at [1471, 84] on h4 "Location" at bounding box center [1416, 85] width 237 height 33
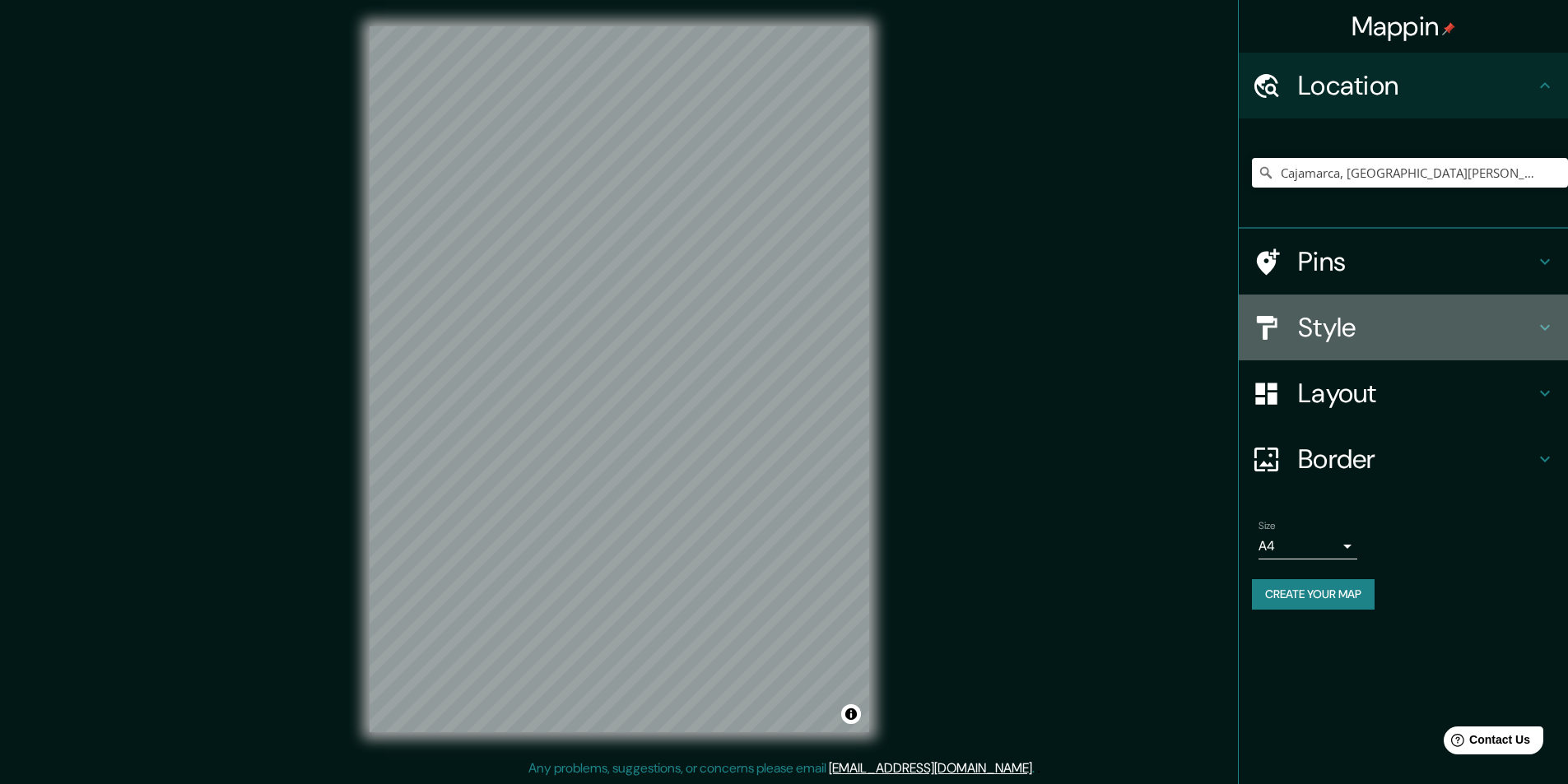
click at [1351, 330] on h4 "Style" at bounding box center [1416, 327] width 237 height 33
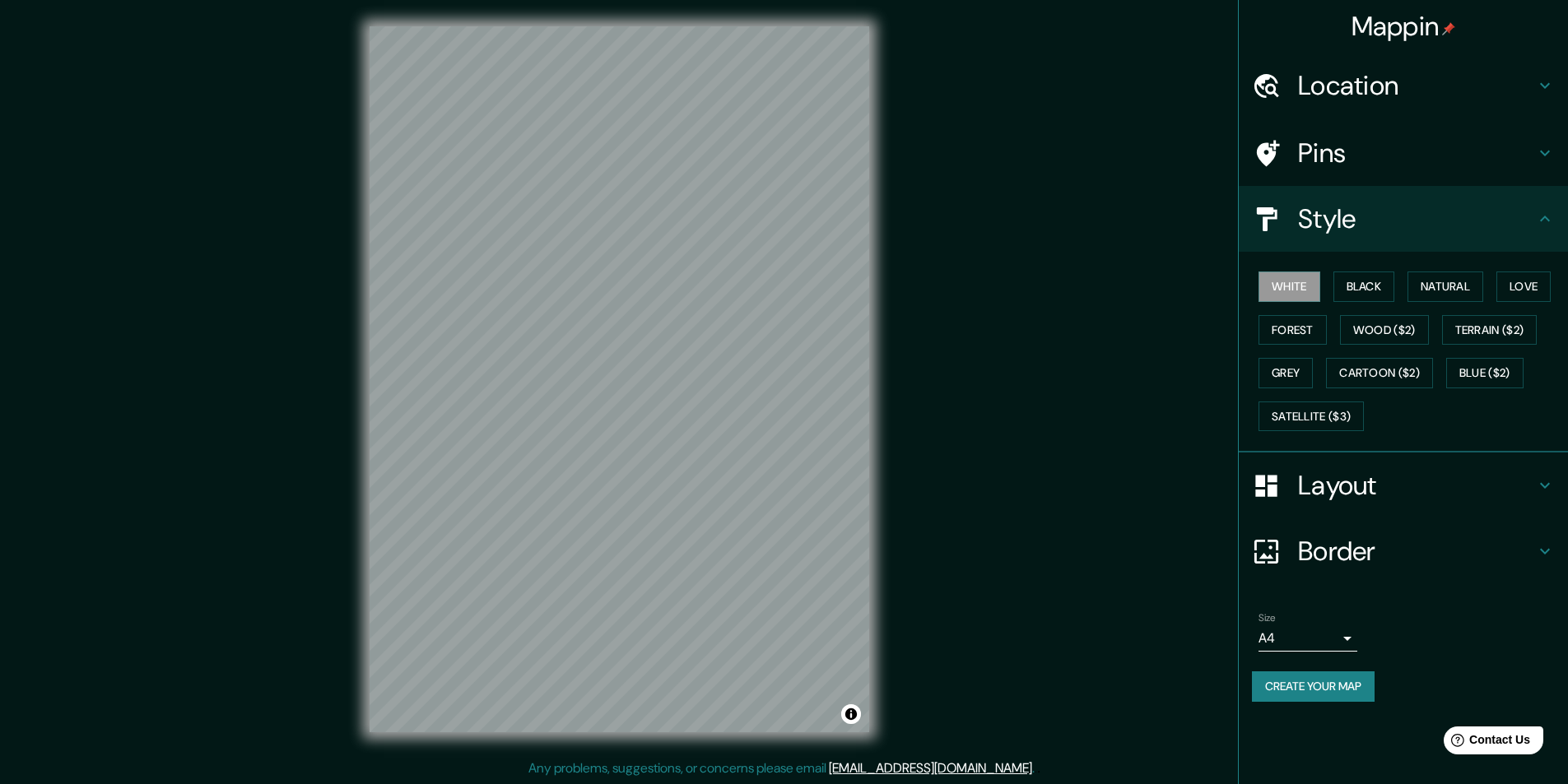
click at [1349, 221] on h4 "Style" at bounding box center [1416, 219] width 237 height 33
click at [1371, 297] on button "Black" at bounding box center [1364, 286] width 62 height 30
click at [1428, 285] on button "Natural" at bounding box center [1445, 286] width 76 height 30
click at [1520, 289] on button "Love" at bounding box center [1524, 286] width 54 height 30
